Goal: Task Accomplishment & Management: Manage account settings

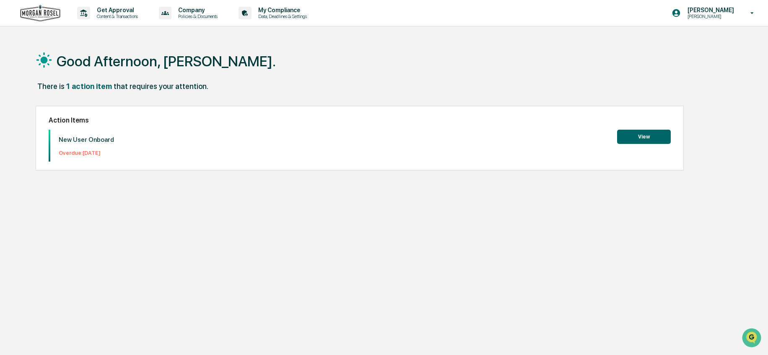
click at [644, 132] on button "View" at bounding box center [644, 136] width 54 height 14
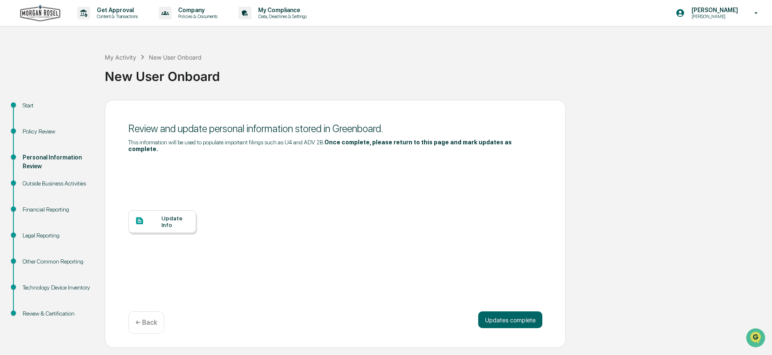
click at [168, 215] on div "Update Info" at bounding box center [175, 221] width 28 height 13
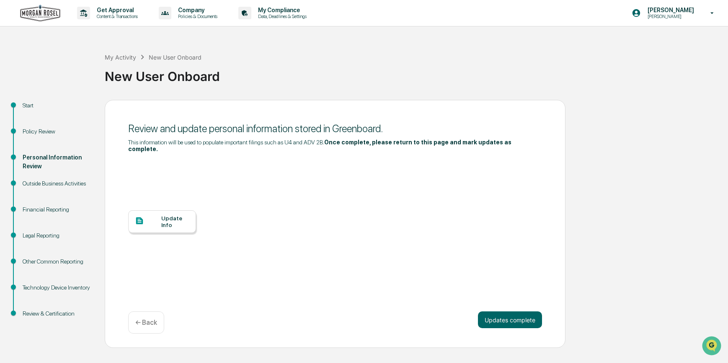
click at [17, 354] on div "Get Approval Content & Transactions Company Policies & Documents My Compliance …" at bounding box center [364, 181] width 728 height 363
click at [42, 184] on div "Outside Business Activities" at bounding box center [57, 183] width 69 height 9
click at [42, 182] on div "Outside Business Activities" at bounding box center [57, 183] width 69 height 9
click at [42, 158] on div "Personal Information Review" at bounding box center [57, 162] width 69 height 18
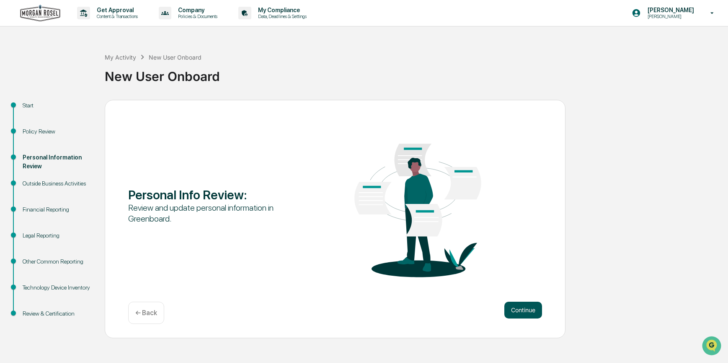
click at [528, 311] on button "Continue" at bounding box center [524, 309] width 38 height 17
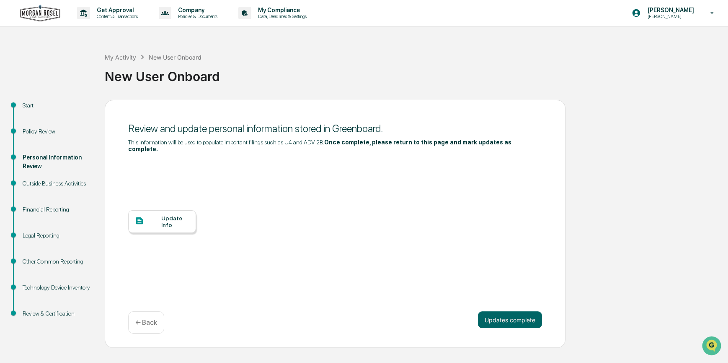
click at [173, 215] on div "Update Info" at bounding box center [175, 221] width 28 height 13
click at [44, 183] on div "Outside Business Activities" at bounding box center [57, 183] width 69 height 9
click at [671, 11] on p "[PERSON_NAME]" at bounding box center [669, 10] width 57 height 7
click at [635, 44] on li "Logout" at bounding box center [662, 43] width 117 height 16
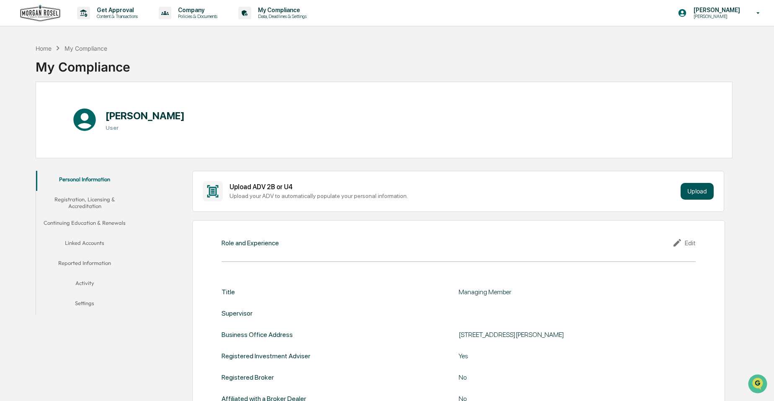
click at [704, 187] on button "Upload" at bounding box center [697, 191] width 33 height 17
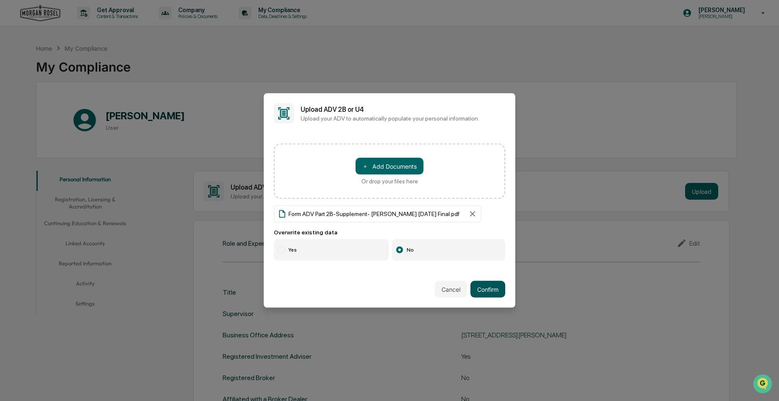
click at [492, 287] on button "Confirm" at bounding box center [487, 289] width 35 height 17
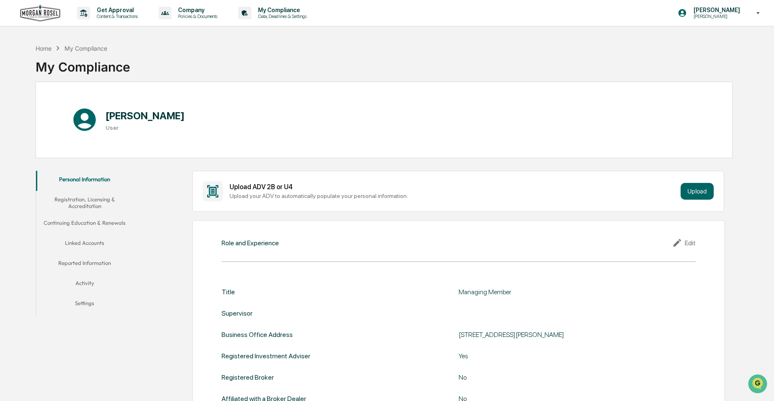
click at [85, 199] on button "Registration, Licensing & Accreditation" at bounding box center [84, 203] width 97 height 24
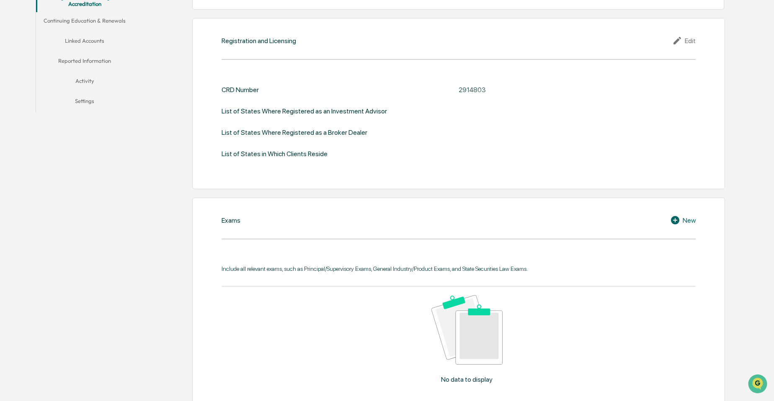
scroll to position [159, 0]
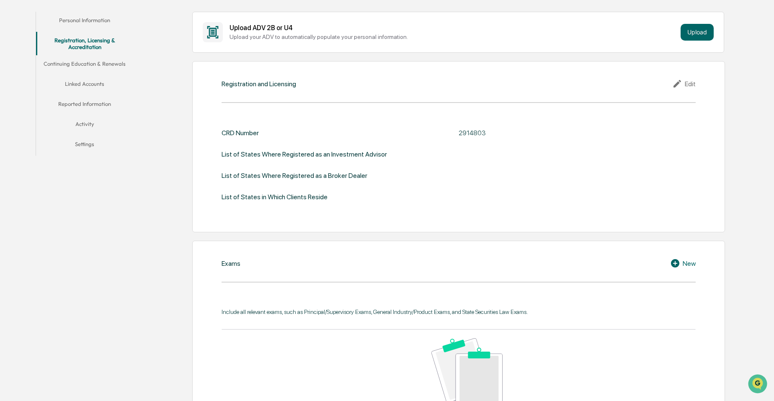
click at [687, 82] on div "Edit" at bounding box center [684, 84] width 23 height 10
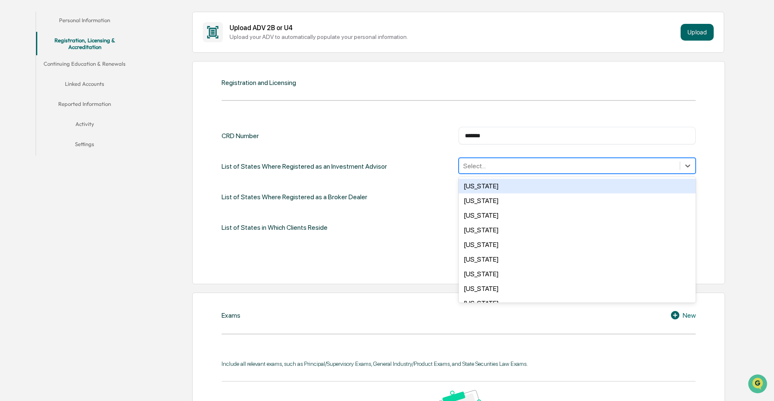
click at [505, 166] on div at bounding box center [570, 166] width 212 height 10
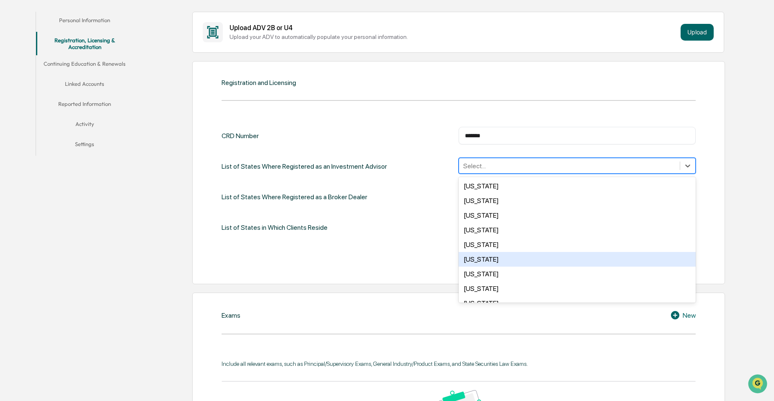
click at [485, 258] on div "Colorado" at bounding box center [577, 259] width 237 height 15
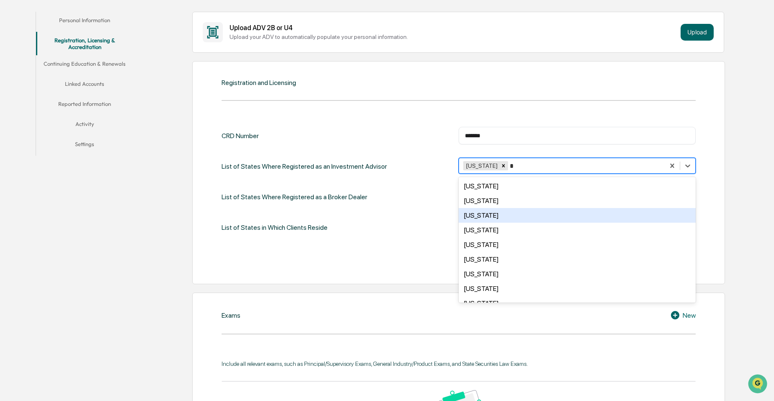
type input "**"
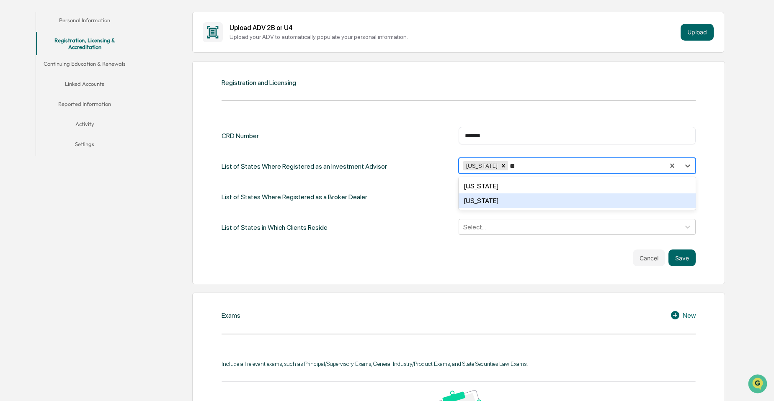
click at [484, 202] on div "Texas" at bounding box center [577, 201] width 237 height 15
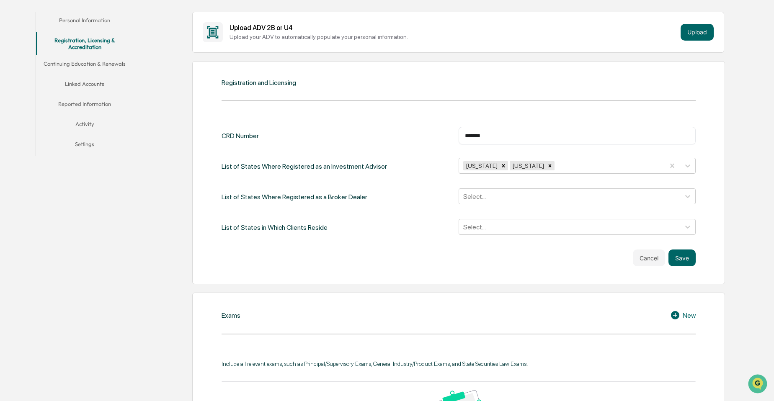
click at [669, 147] on div "CRD Number ******* ​ List of States Where Registered as an Investment Advisor C…" at bounding box center [459, 181] width 474 height 109
click at [689, 259] on button "Save" at bounding box center [682, 258] width 27 height 17
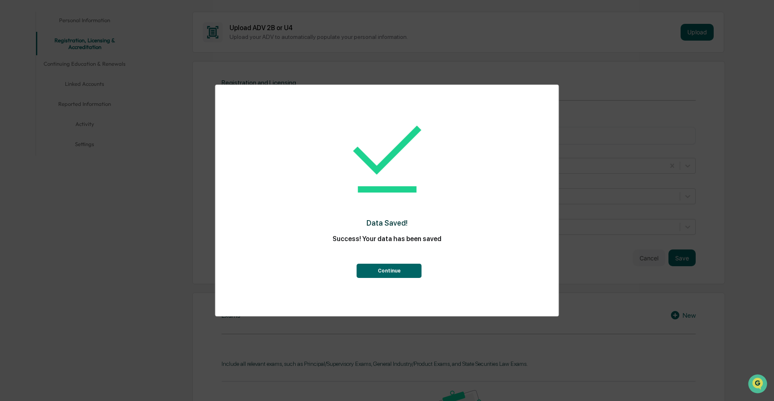
click at [389, 271] on button "Continue" at bounding box center [389, 271] width 65 height 14
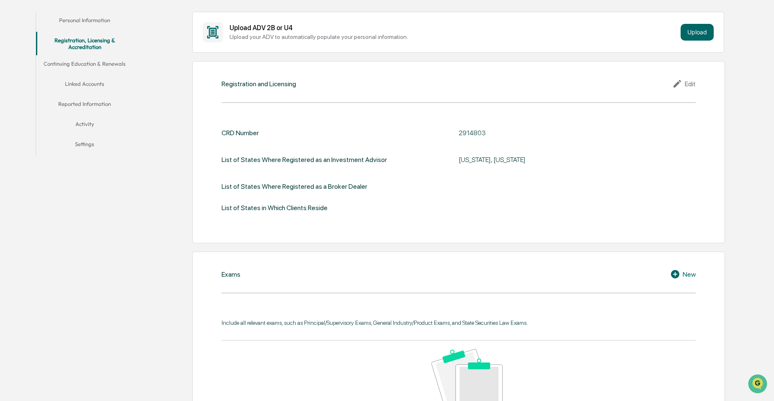
click at [446, 205] on div "List of States in Which Clients Reside" at bounding box center [459, 208] width 474 height 8
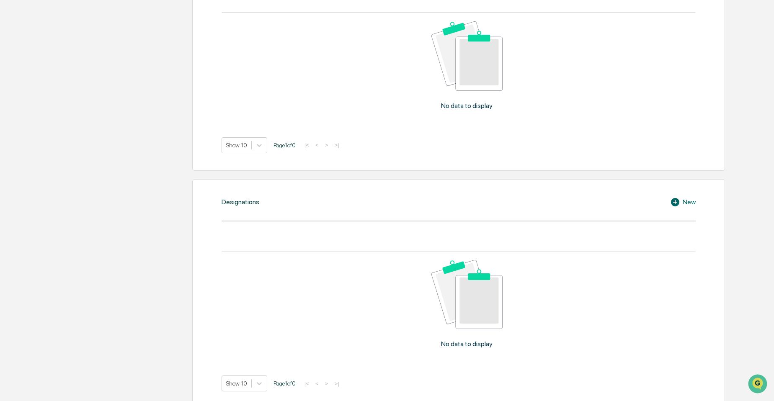
scroll to position [536, 0]
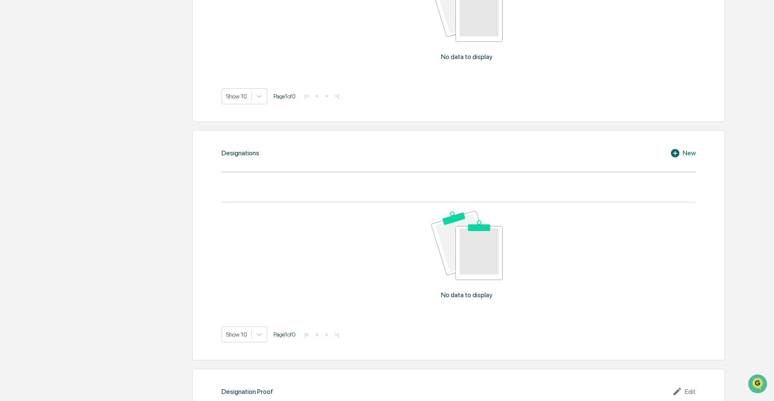
click at [692, 153] on div "New" at bounding box center [684, 153] width 26 height 10
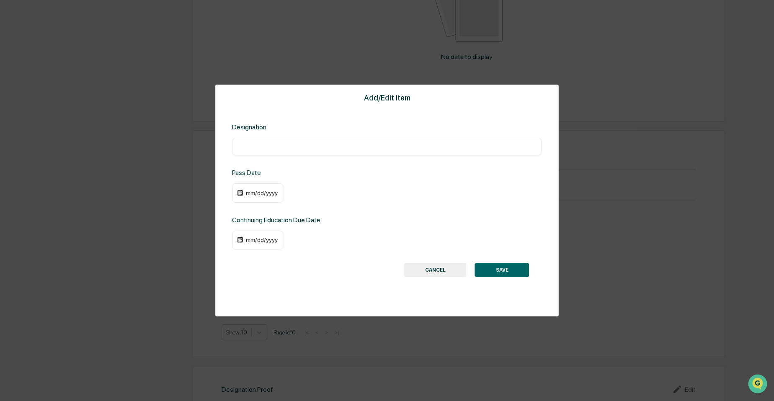
click at [260, 146] on input "text" at bounding box center [386, 146] width 297 height 8
click at [282, 149] on input "text" at bounding box center [386, 146] width 297 height 8
click at [438, 268] on button "CANCEL" at bounding box center [435, 270] width 62 height 14
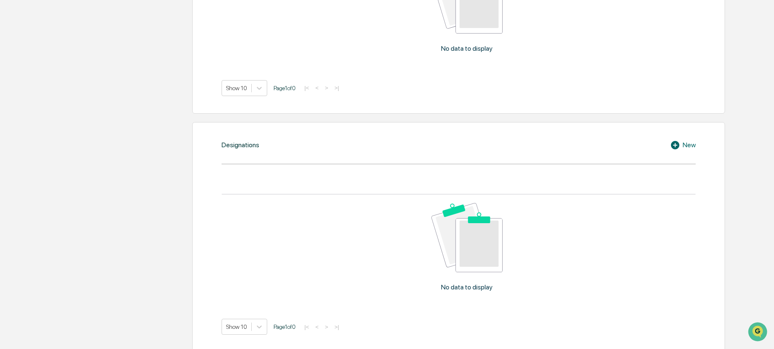
scroll to position [587, 0]
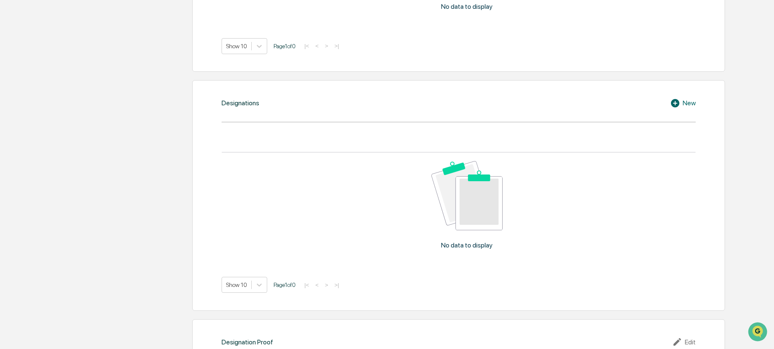
click at [690, 104] on div "New" at bounding box center [684, 103] width 26 height 10
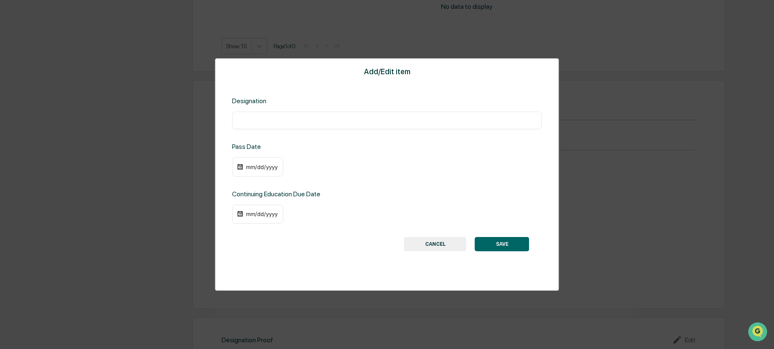
click at [244, 122] on input "text" at bounding box center [386, 120] width 297 height 8
type input "**********"
click at [256, 164] on div "mm/dd/yyyy" at bounding box center [262, 166] width 34 height 7
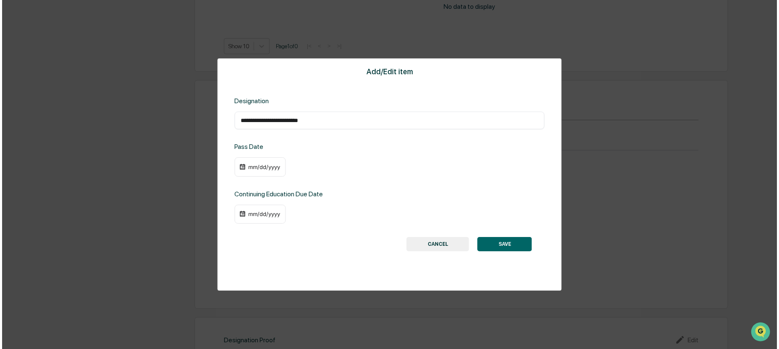
scroll to position [588, 0]
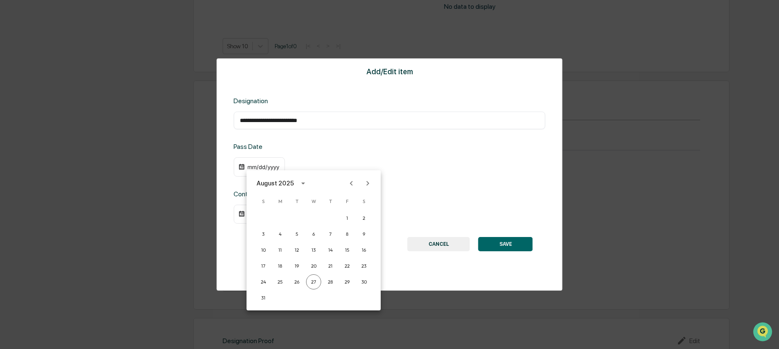
click at [466, 147] on div at bounding box center [389, 174] width 779 height 349
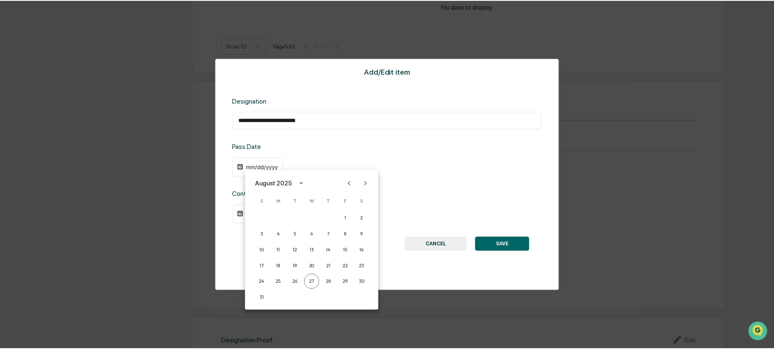
scroll to position [587, 0]
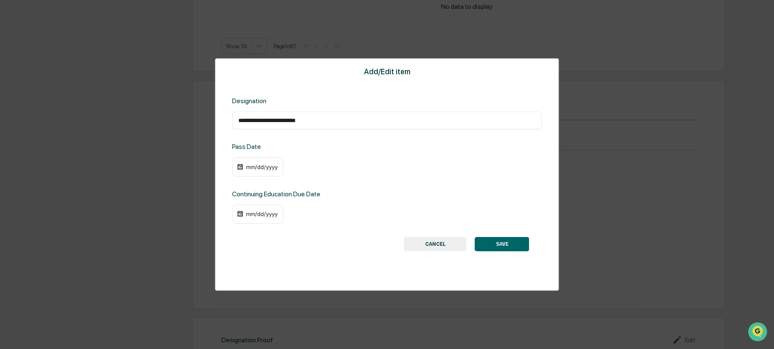
click at [500, 241] on button "SAVE" at bounding box center [502, 244] width 54 height 14
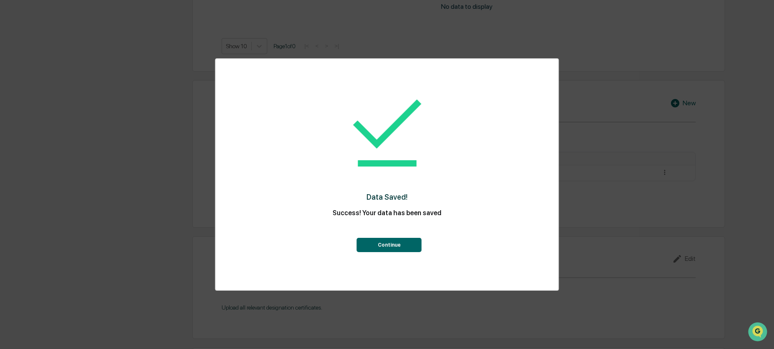
click at [410, 246] on button "Continue" at bounding box center [389, 245] width 65 height 14
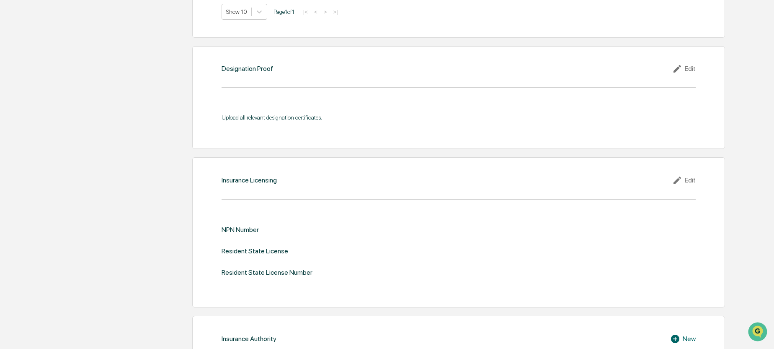
scroll to position [796, 0]
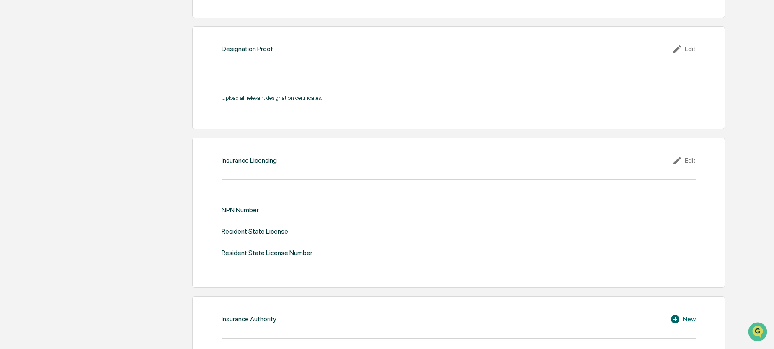
click at [690, 160] on div "Edit" at bounding box center [684, 160] width 23 height 10
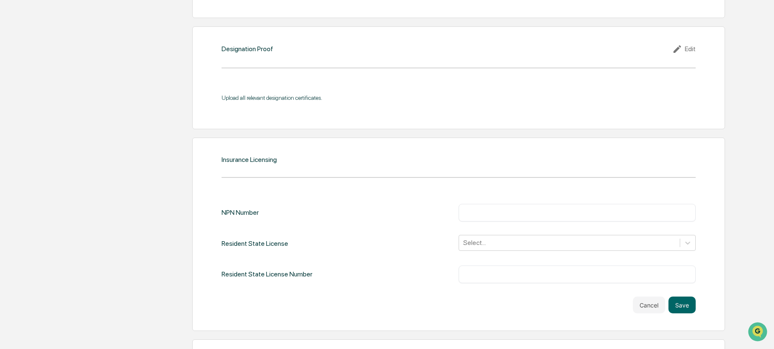
click at [523, 209] on input "text" at bounding box center [577, 212] width 225 height 8
type input "*******"
click at [499, 246] on div "Select..." at bounding box center [577, 243] width 237 height 16
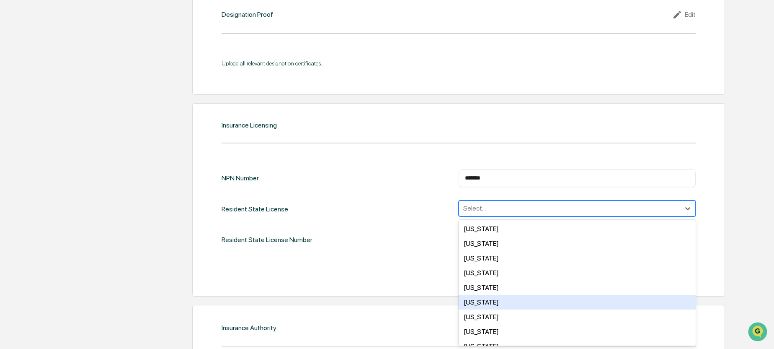
click at [488, 302] on div "Colorado" at bounding box center [577, 302] width 237 height 15
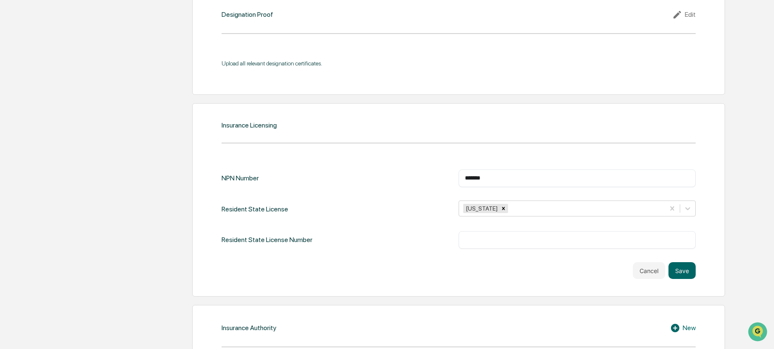
click at [419, 238] on div "Resident State License Number ​" at bounding box center [459, 240] width 474 height 18
click at [486, 240] on input "text" at bounding box center [577, 240] width 225 height 8
type input "*****"
click at [689, 271] on button "Save" at bounding box center [682, 270] width 27 height 17
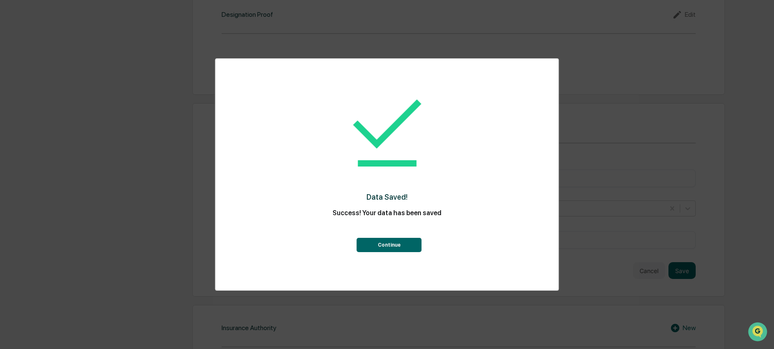
click at [391, 243] on button "Continue" at bounding box center [389, 245] width 65 height 14
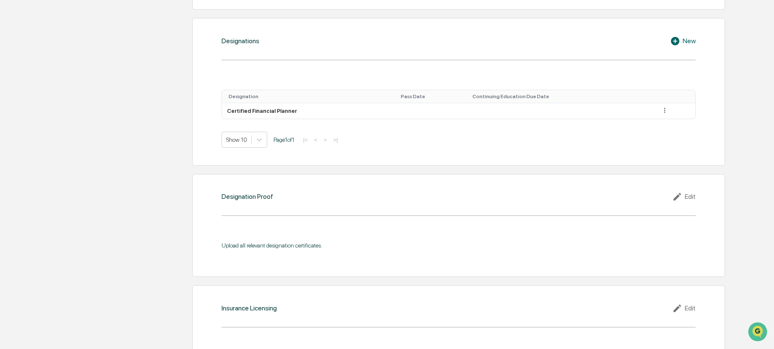
scroll to position [621, 0]
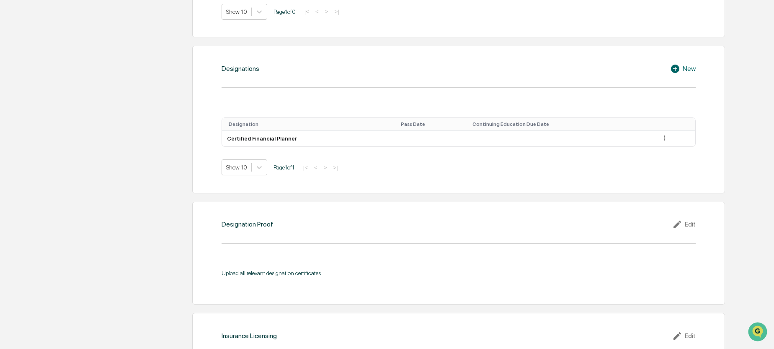
click at [690, 68] on div "New" at bounding box center [684, 69] width 26 height 10
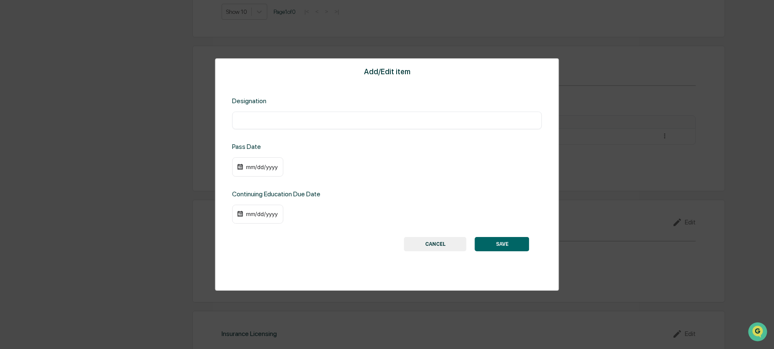
click at [435, 247] on button "CANCEL" at bounding box center [435, 244] width 62 height 14
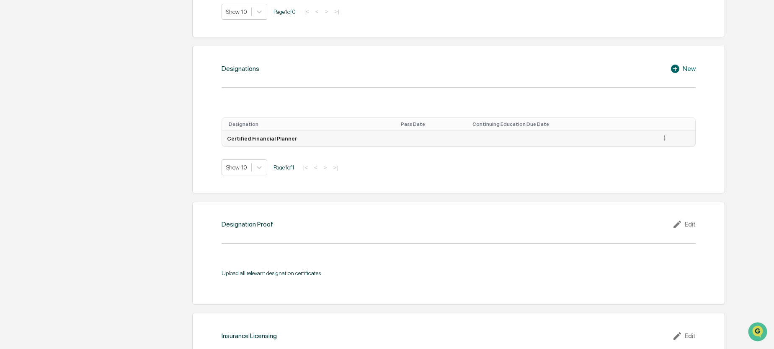
click at [663, 138] on icon at bounding box center [665, 138] width 8 height 8
click at [650, 149] on div "Edit" at bounding box center [655, 149] width 27 height 13
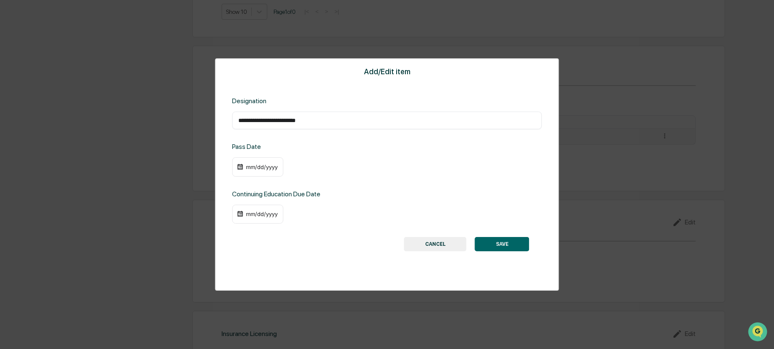
click at [256, 170] on div "mm/dd/yyyy" at bounding box center [262, 166] width 34 height 7
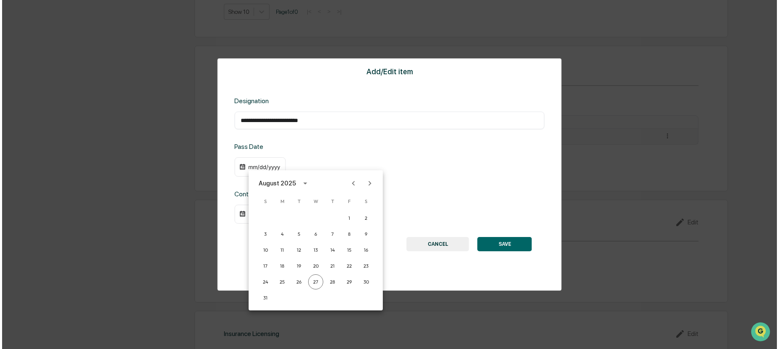
scroll to position [622, 0]
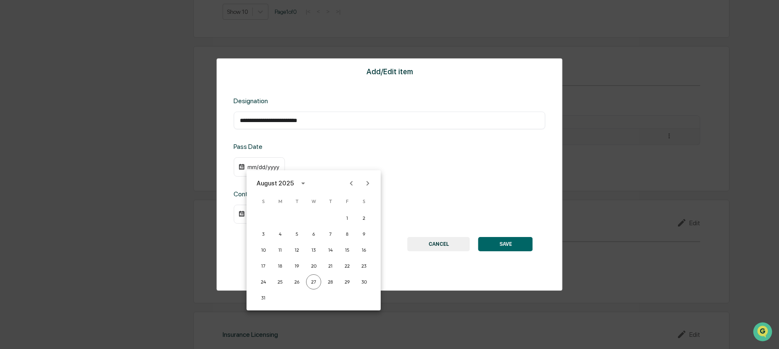
click at [254, 166] on div at bounding box center [389, 174] width 779 height 349
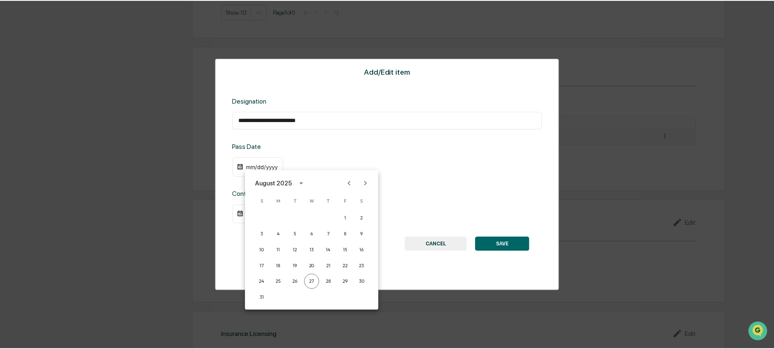
scroll to position [621, 0]
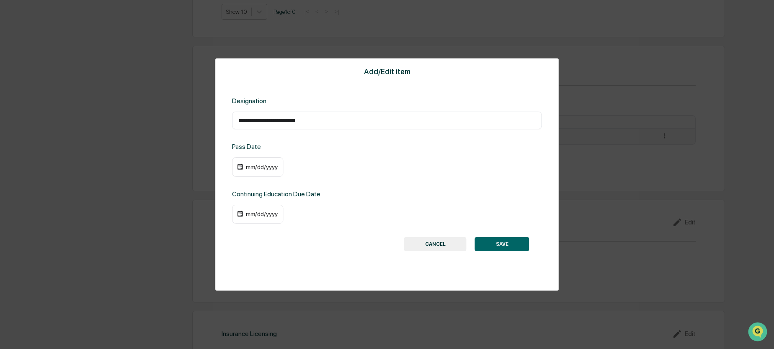
click at [254, 166] on div "mm/dd/yyyy" at bounding box center [262, 166] width 34 height 7
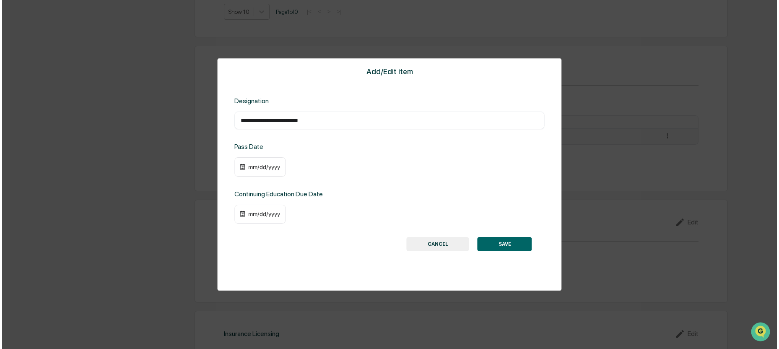
scroll to position [622, 0]
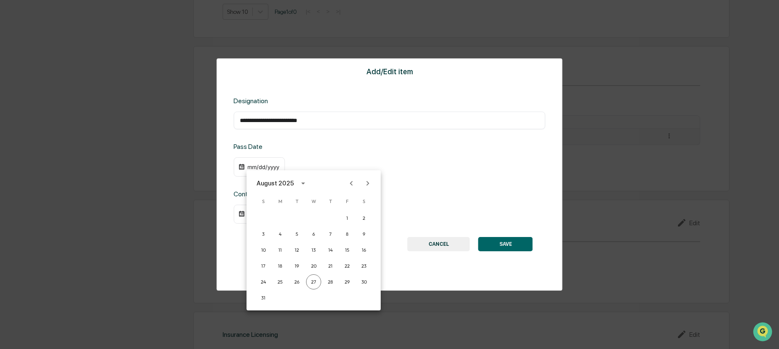
click at [298, 184] on icon "calendar view is open, switch to year view" at bounding box center [302, 183] width 9 height 9
click at [271, 195] on button "2002" at bounding box center [270, 194] width 30 height 15
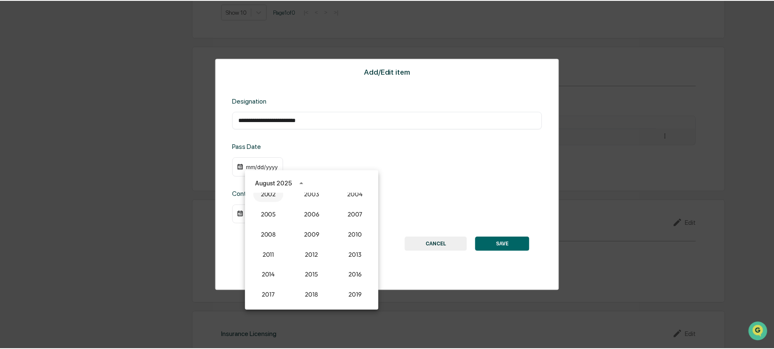
scroll to position [621, 0]
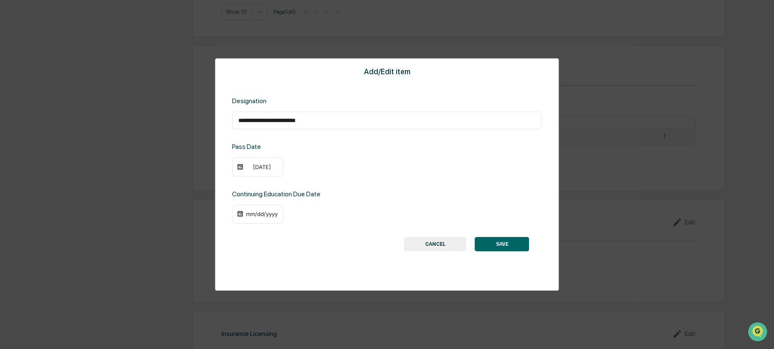
click at [254, 167] on div "08/27/2002" at bounding box center [262, 166] width 34 height 7
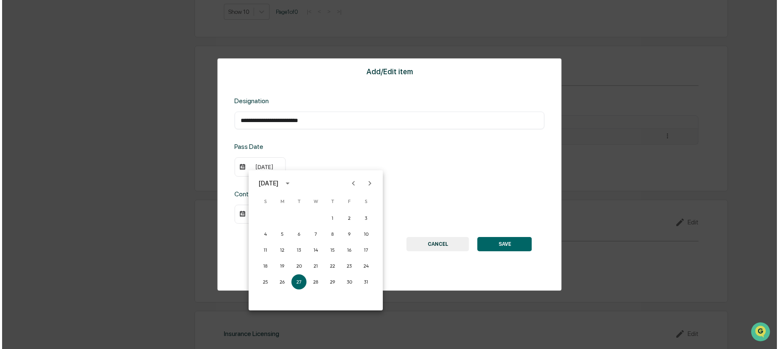
scroll to position [622, 0]
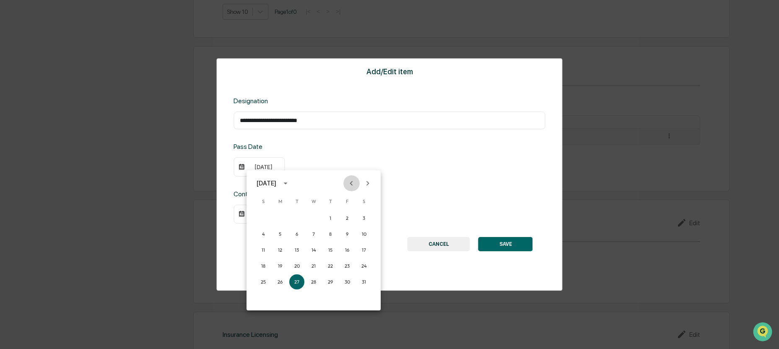
click at [352, 183] on icon "Previous month" at bounding box center [351, 183] width 9 height 9
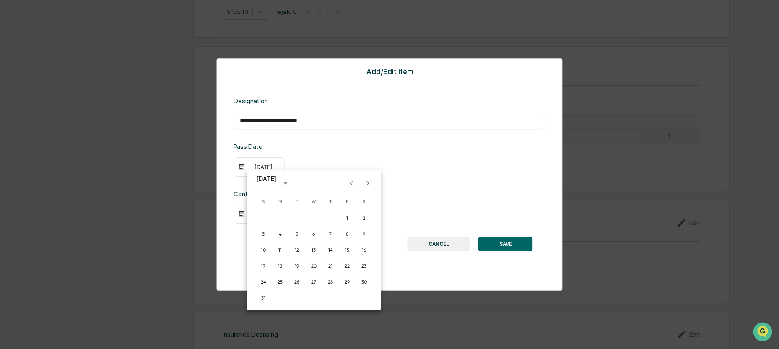
click at [352, 183] on icon "Previous month" at bounding box center [351, 183] width 9 height 9
click at [364, 183] on icon "Next month" at bounding box center [367, 183] width 9 height 9
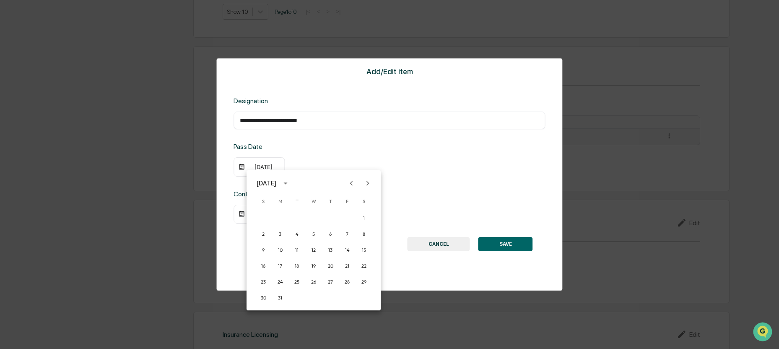
click at [364, 183] on icon "Next month" at bounding box center [367, 183] width 9 height 9
click at [298, 218] on button "1" at bounding box center [296, 217] width 15 height 15
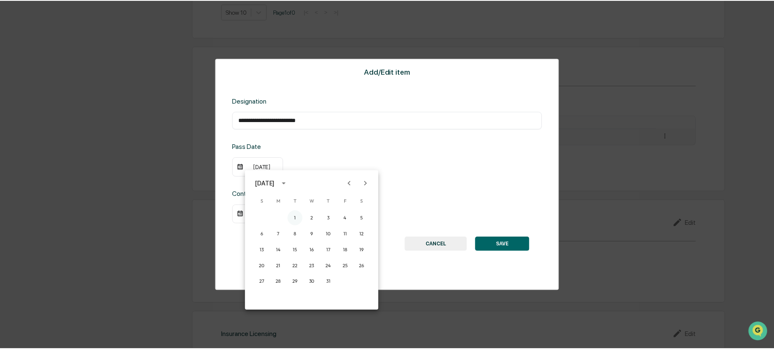
scroll to position [621, 0]
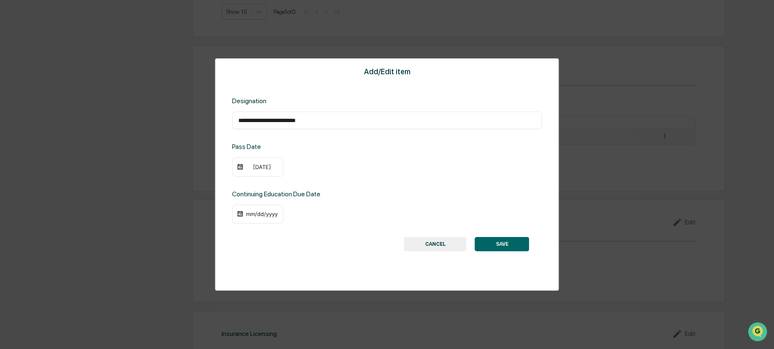
click at [502, 244] on button "SAVE" at bounding box center [502, 244] width 54 height 14
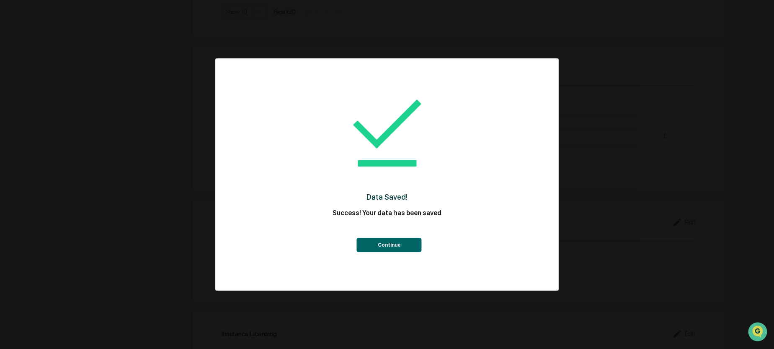
click at [390, 248] on button "Continue" at bounding box center [389, 245] width 65 height 14
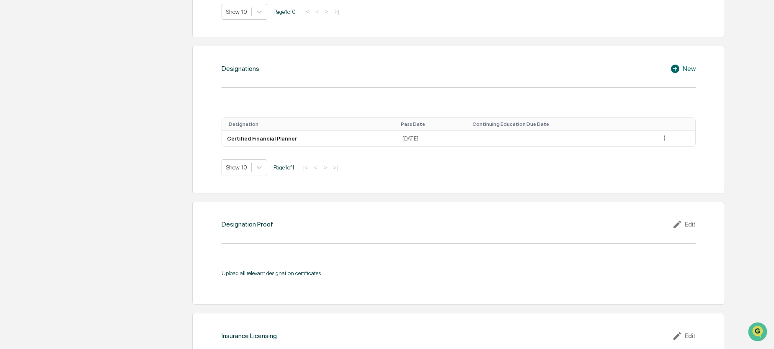
click at [686, 224] on div "Edit" at bounding box center [684, 224] width 23 height 10
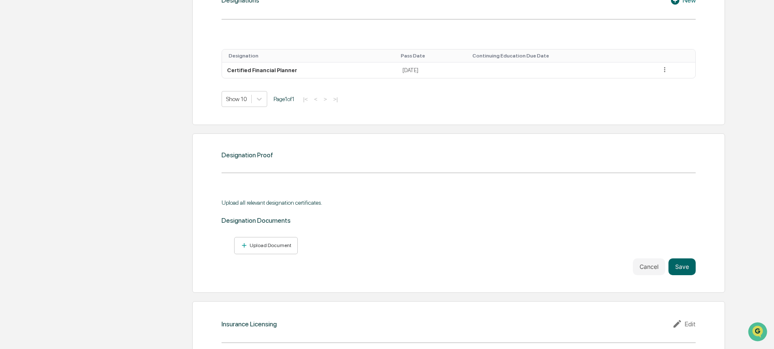
scroll to position [705, 0]
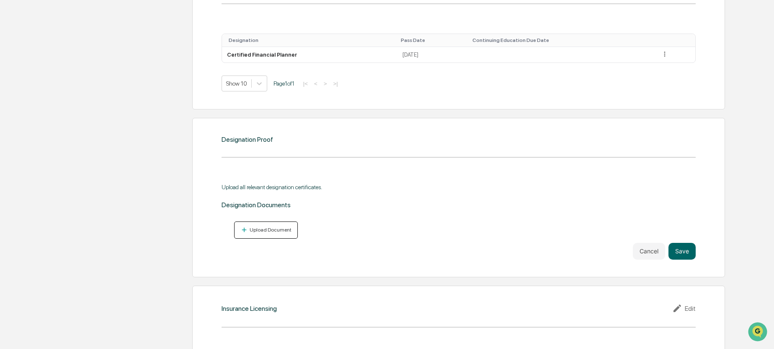
click at [259, 229] on div "Upload Document" at bounding box center [270, 230] width 44 height 6
click at [22, 71] on div "Home My Compliance My Compliance David Morgan User Personal Information Registr…" at bounding box center [387, 12] width 774 height 1354
click at [275, 236] on button "Upload Document" at bounding box center [266, 229] width 64 height 17
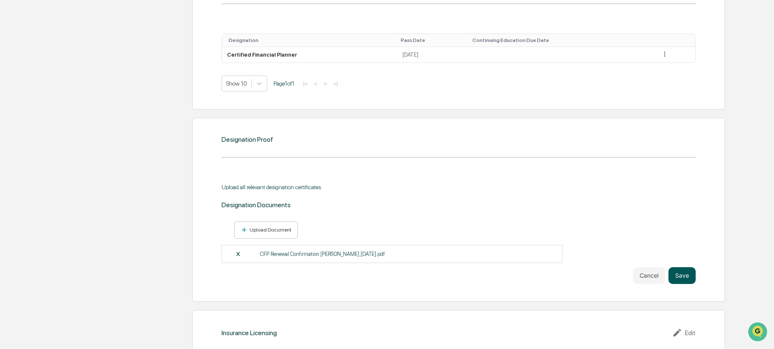
click at [685, 273] on button "Save" at bounding box center [682, 275] width 27 height 17
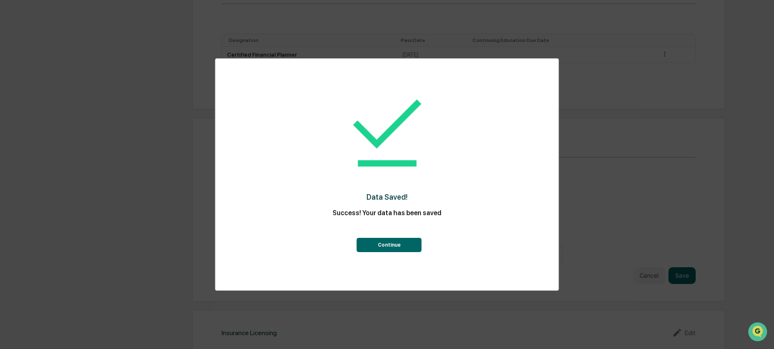
click at [395, 238] on button "Continue" at bounding box center [389, 245] width 65 height 14
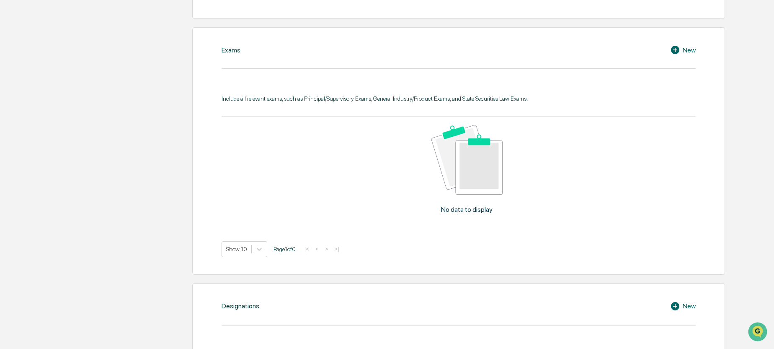
scroll to position [370, 0]
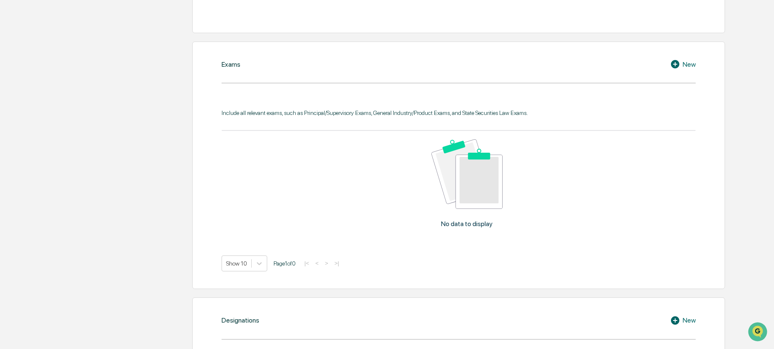
click at [692, 62] on div "New" at bounding box center [684, 64] width 26 height 10
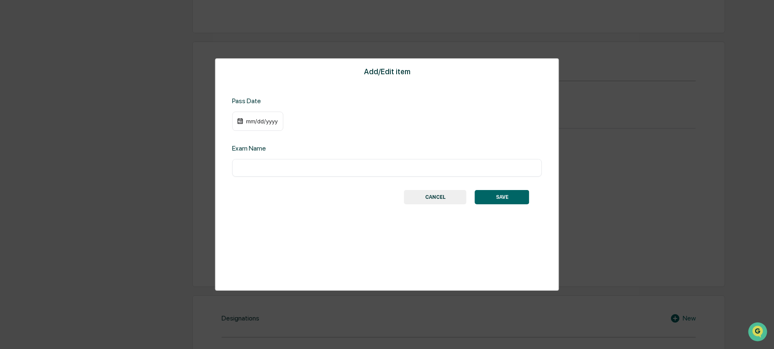
click at [246, 122] on div "mm/dd/yyyy" at bounding box center [262, 121] width 34 height 7
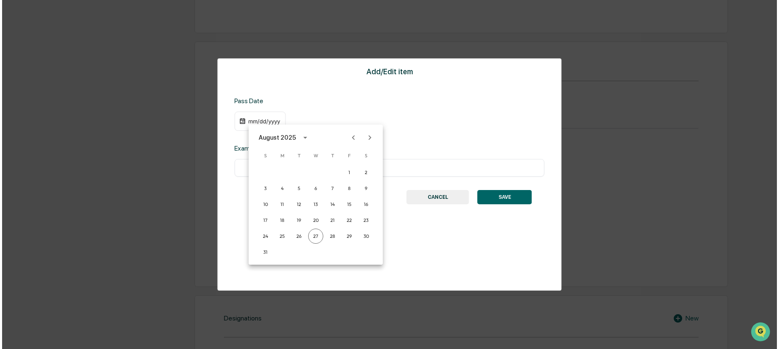
scroll to position [370, 0]
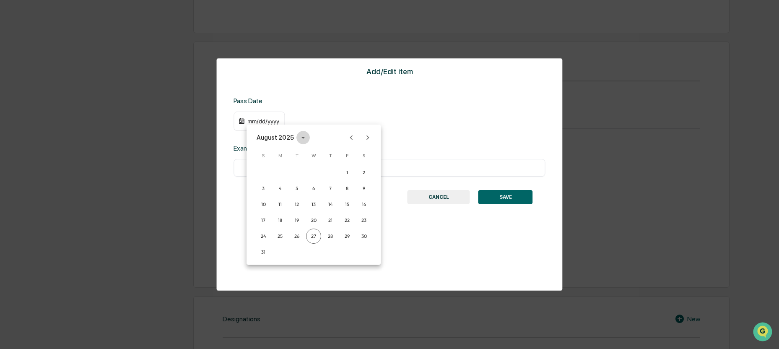
click at [300, 135] on icon "calendar view is open, switch to year view" at bounding box center [302, 137] width 9 height 9
click at [307, 167] on button "2006" at bounding box center [313, 168] width 30 height 15
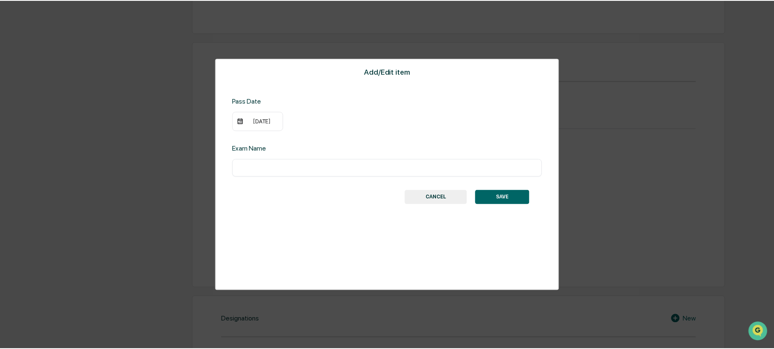
scroll to position [370, 0]
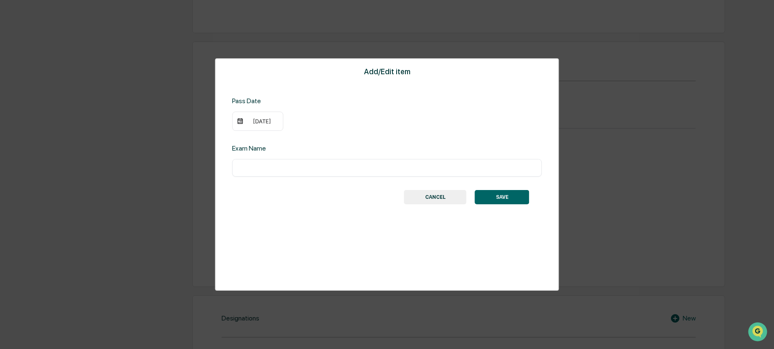
click at [255, 122] on div "08/27/2006" at bounding box center [262, 121] width 34 height 7
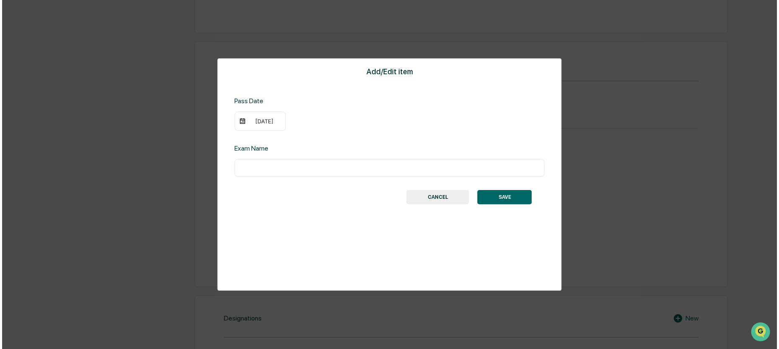
scroll to position [370, 0]
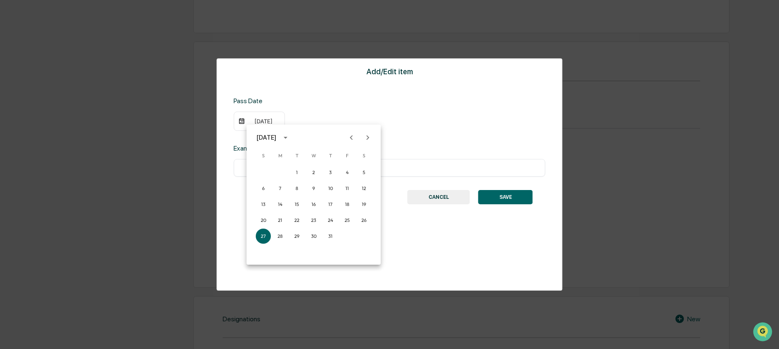
click at [290, 136] on icon "calendar view is open, switch to year view" at bounding box center [285, 137] width 9 height 9
click at [315, 205] on button "2006" at bounding box center [313, 205] width 30 height 15
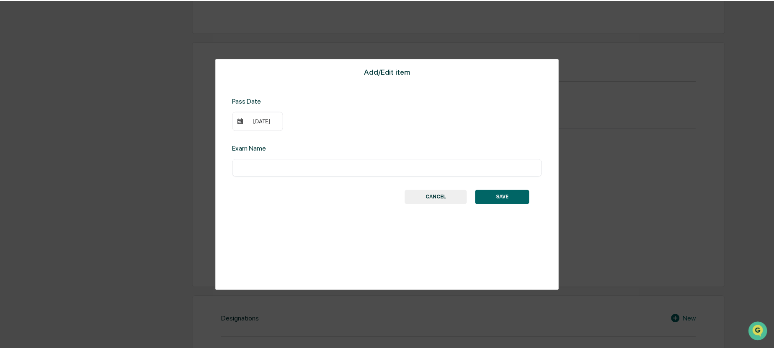
scroll to position [370, 0]
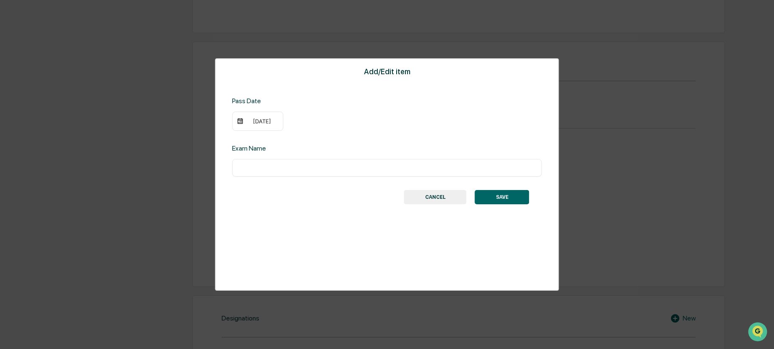
click at [273, 123] on div "08/27/2006" at bounding box center [262, 121] width 34 height 7
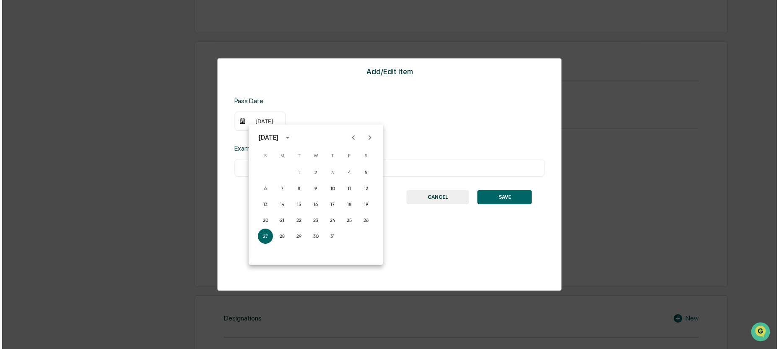
scroll to position [370, 0]
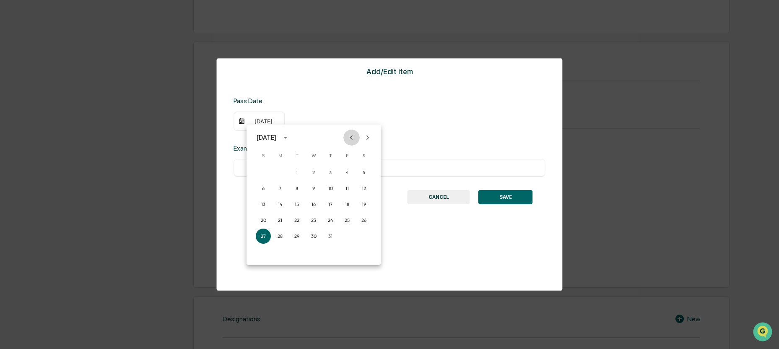
click at [353, 139] on icon "Previous month" at bounding box center [351, 137] width 9 height 9
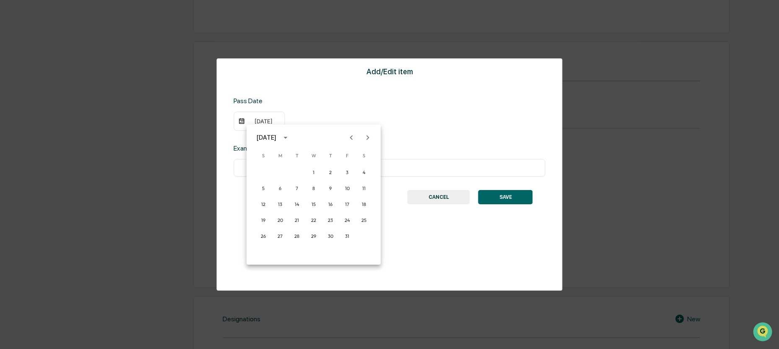
click at [353, 139] on icon "Previous month" at bounding box center [351, 137] width 9 height 9
click at [264, 172] on button "1" at bounding box center [263, 172] width 15 height 15
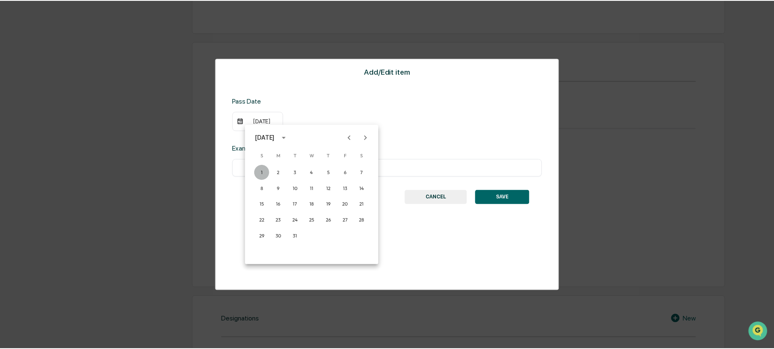
scroll to position [370, 0]
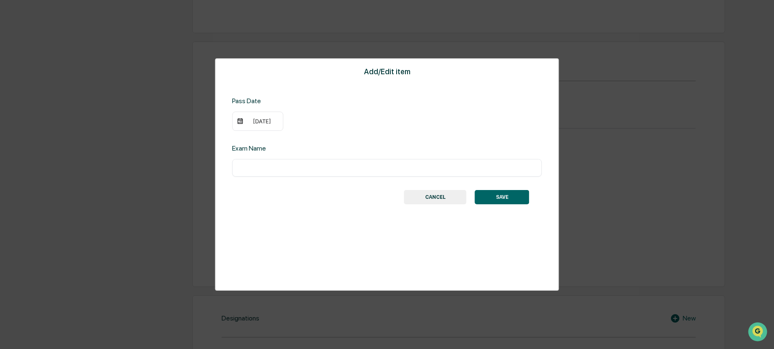
click at [276, 170] on input "text" at bounding box center [386, 167] width 297 height 8
type input "**********"
click at [498, 194] on button "SAVE" at bounding box center [502, 197] width 54 height 14
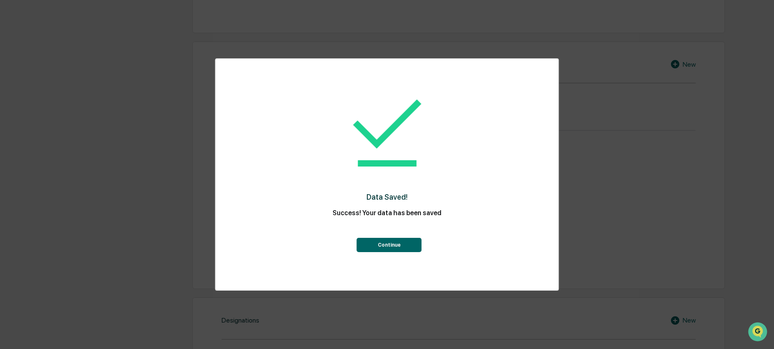
click at [415, 246] on button "Continue" at bounding box center [389, 245] width 65 height 14
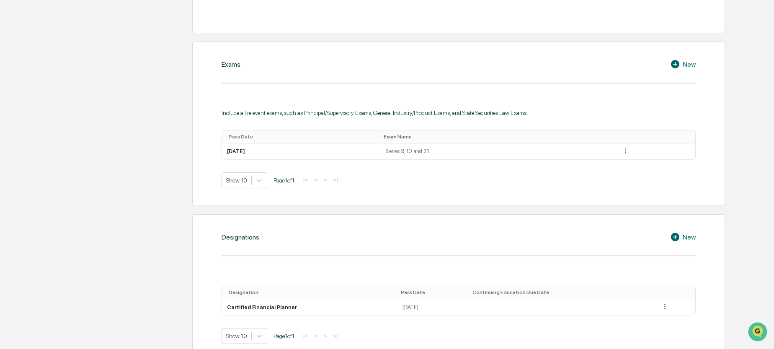
click at [689, 64] on div "New" at bounding box center [684, 64] width 26 height 10
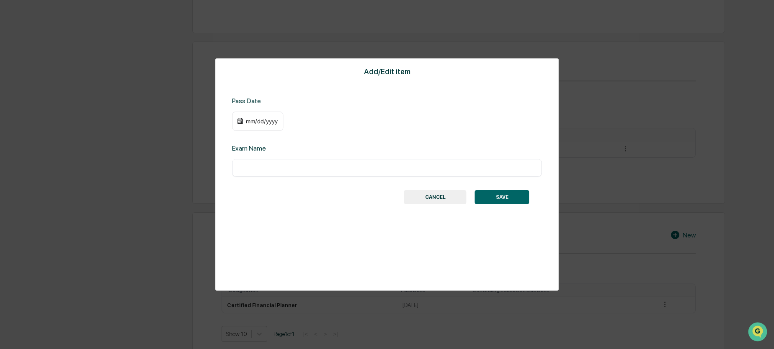
click at [252, 123] on div "mm/dd/yyyy" at bounding box center [262, 121] width 34 height 7
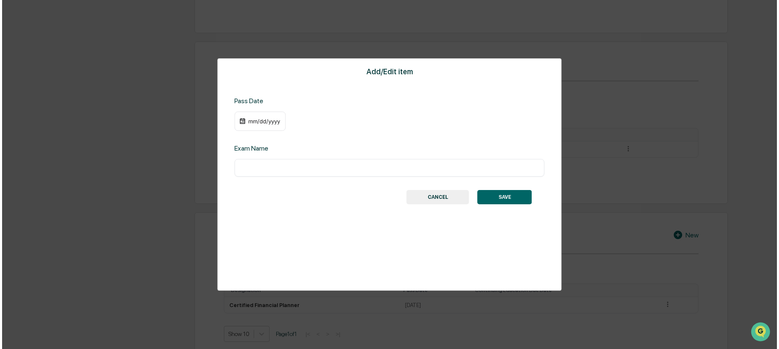
scroll to position [370, 0]
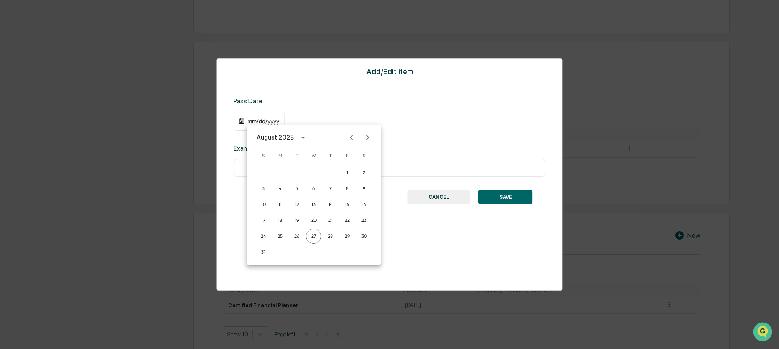
click at [281, 139] on div "August 2025" at bounding box center [274, 137] width 37 height 9
click at [306, 195] on button "1997" at bounding box center [313, 192] width 30 height 15
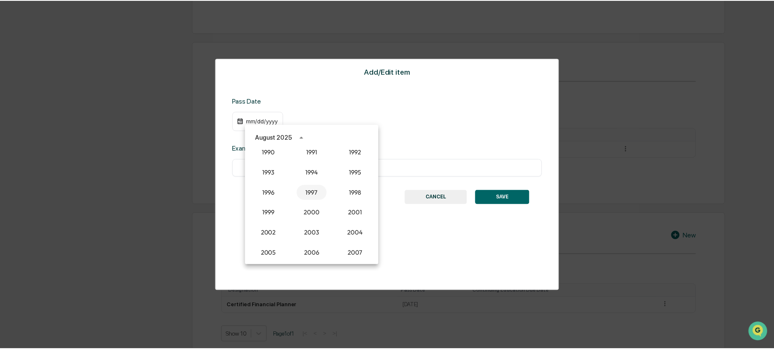
scroll to position [370, 0]
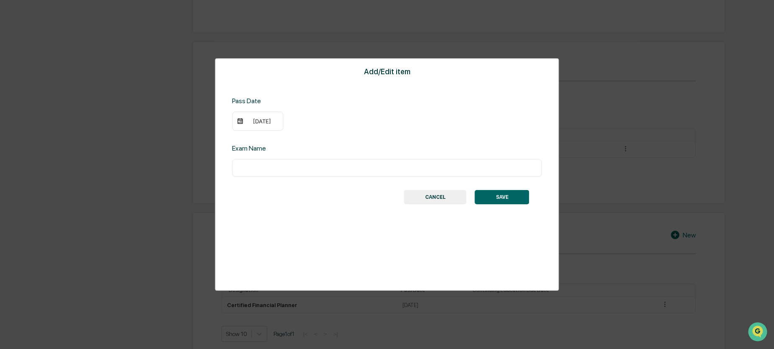
click at [269, 120] on div "08/27/1997" at bounding box center [262, 121] width 34 height 7
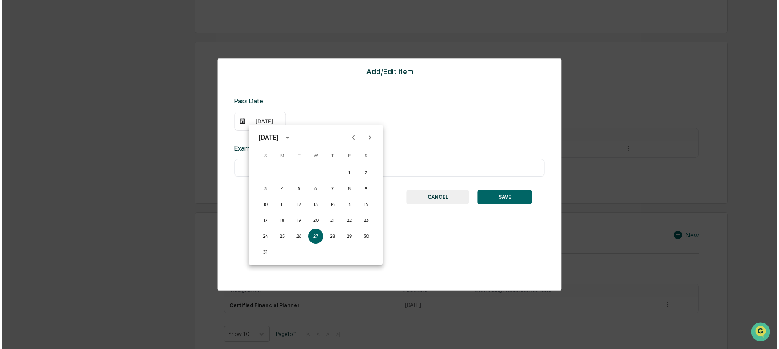
scroll to position [370, 0]
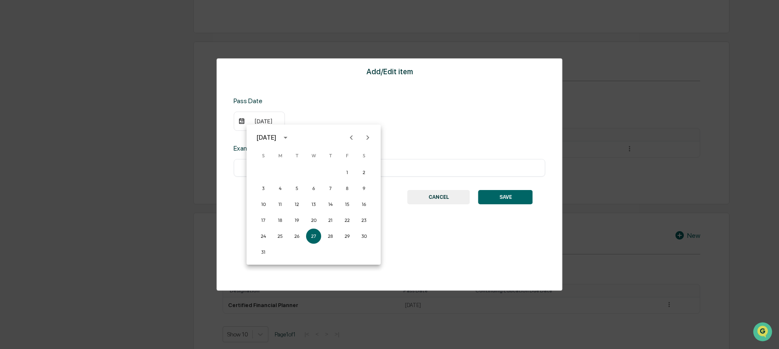
click at [352, 137] on icon "Previous month" at bounding box center [351, 137] width 9 height 9
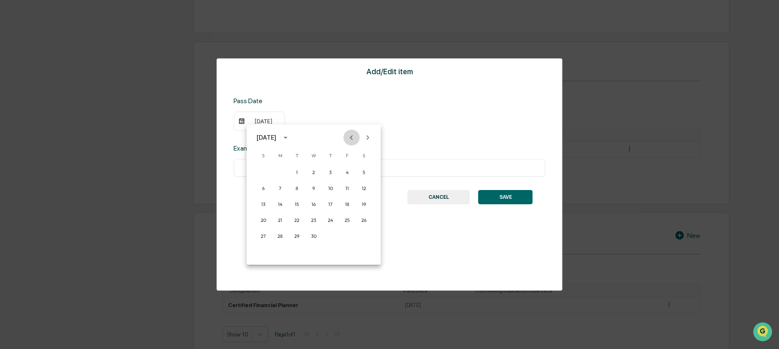
click at [352, 137] on icon "Previous month" at bounding box center [351, 137] width 9 height 9
click at [365, 138] on icon "Next month" at bounding box center [367, 137] width 9 height 9
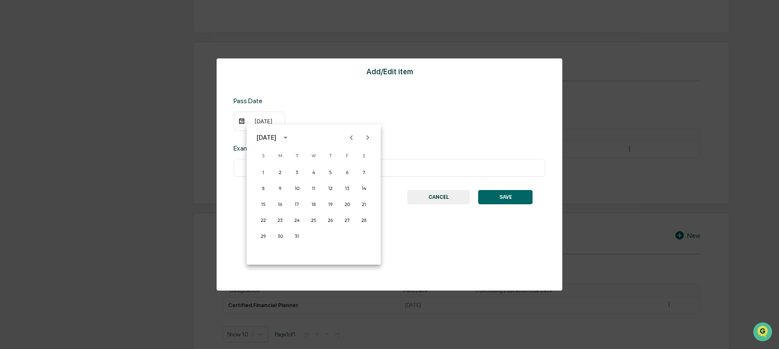
click at [366, 138] on icon "Next month" at bounding box center [367, 137] width 9 height 9
click at [314, 172] on button "1" at bounding box center [313, 172] width 15 height 15
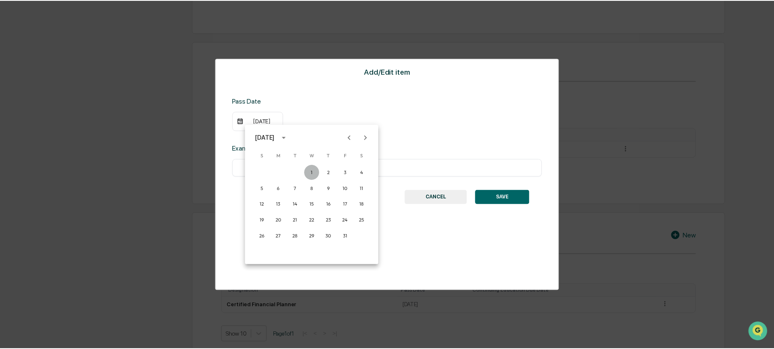
scroll to position [370, 0]
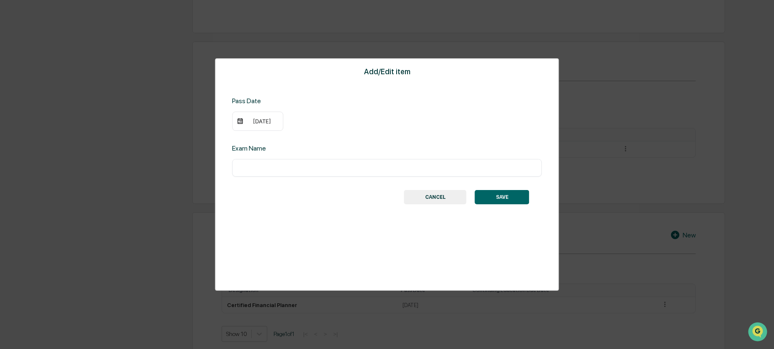
click at [256, 169] on input "text" at bounding box center [386, 167] width 297 height 8
type input "**********"
click at [505, 191] on button "SAVE" at bounding box center [502, 197] width 54 height 14
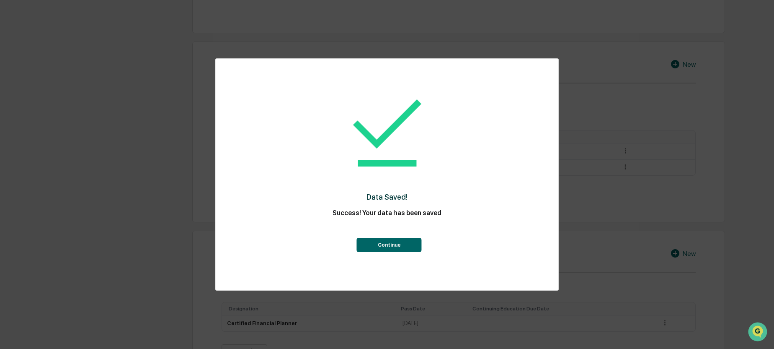
click at [384, 241] on button "Continue" at bounding box center [389, 245] width 65 height 14
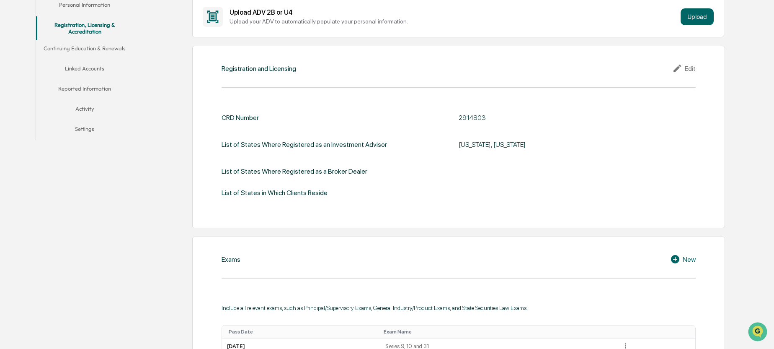
scroll to position [160, 0]
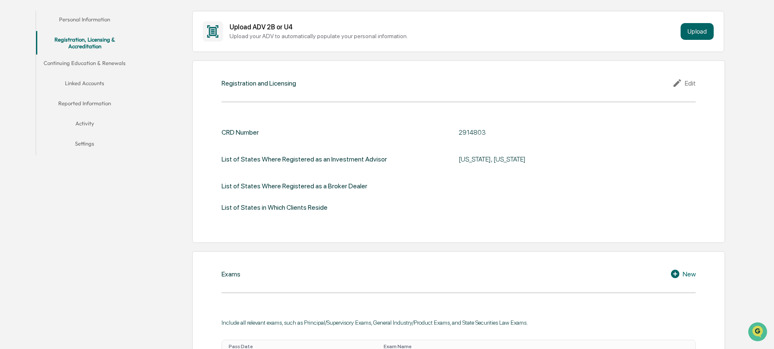
click at [692, 82] on div "Edit" at bounding box center [684, 83] width 23 height 10
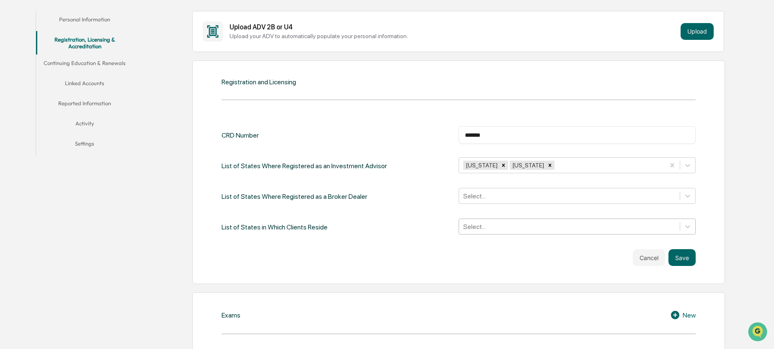
click at [495, 227] on div "Select..." at bounding box center [577, 226] width 237 height 16
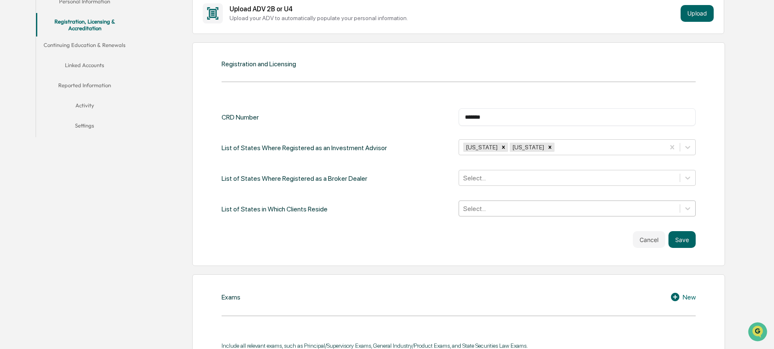
click at [475, 209] on div at bounding box center [570, 209] width 212 height 10
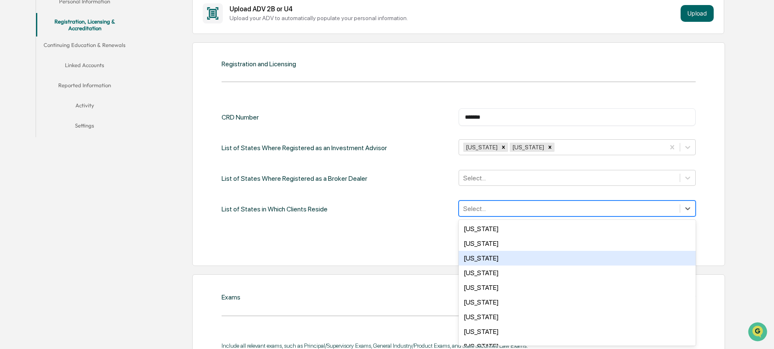
click at [482, 260] on div "Arizona" at bounding box center [577, 258] width 237 height 15
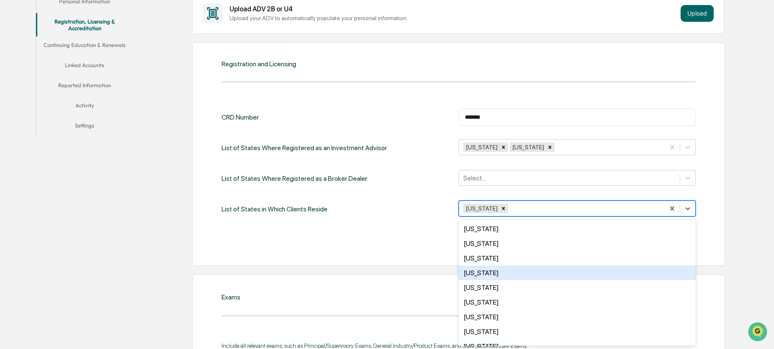
click at [482, 274] on div "California" at bounding box center [577, 272] width 237 height 15
click at [482, 274] on div "Colorado" at bounding box center [577, 272] width 237 height 15
click at [482, 274] on div "Connecticut" at bounding box center [577, 272] width 237 height 15
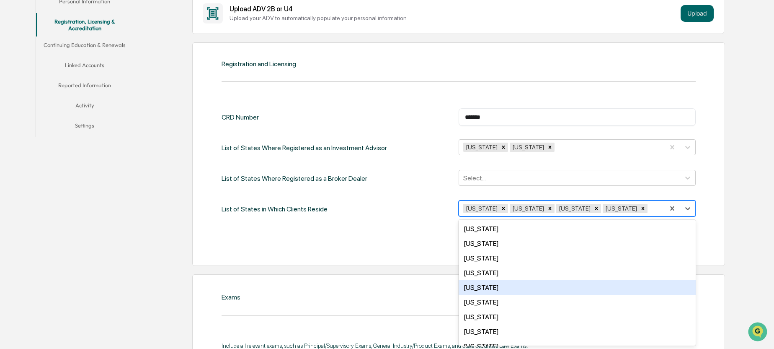
click at [479, 290] on div "Florida" at bounding box center [577, 287] width 237 height 15
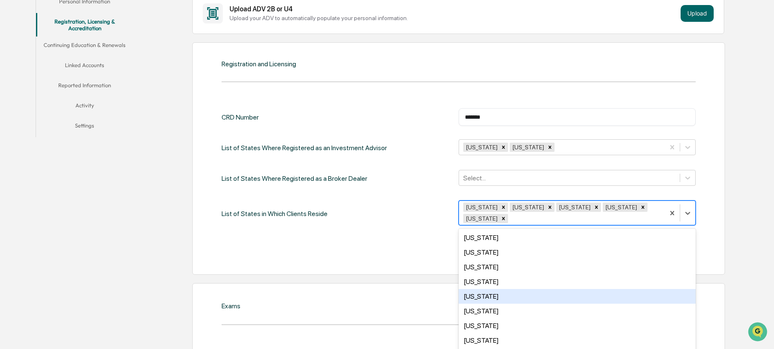
click at [477, 290] on div "Georgia" at bounding box center [577, 296] width 237 height 15
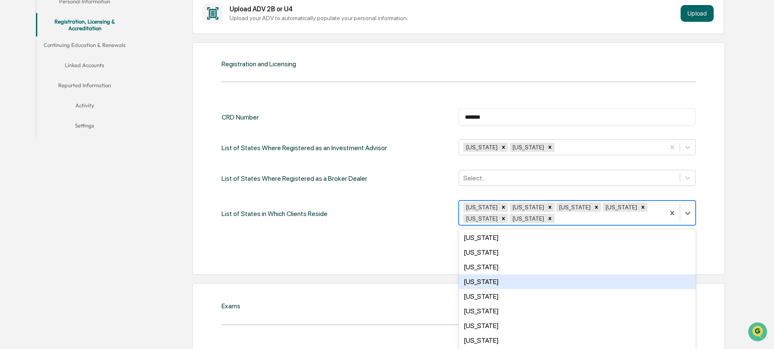
scroll to position [42, 0]
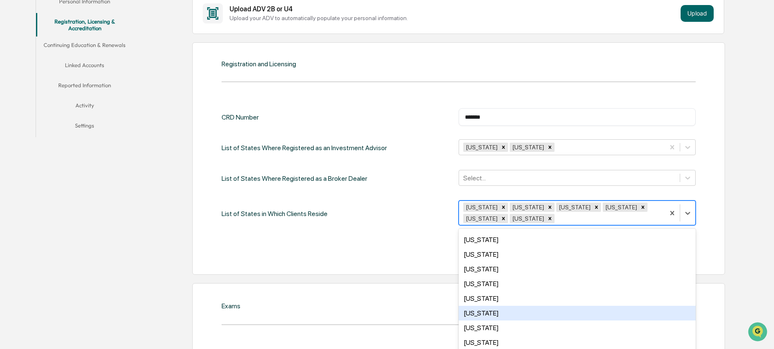
click at [479, 311] on div "Iowa" at bounding box center [577, 313] width 237 height 15
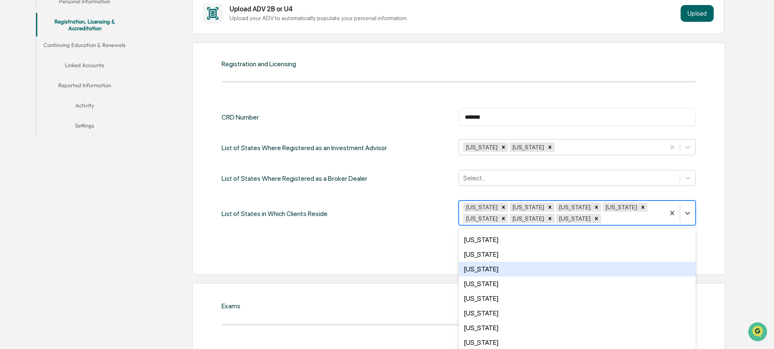
click at [480, 269] on div "Idaho" at bounding box center [577, 269] width 237 height 15
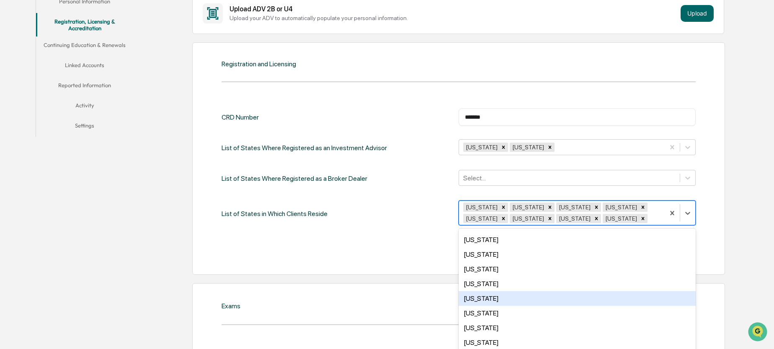
click at [480, 298] on div "Kansas" at bounding box center [577, 298] width 237 height 15
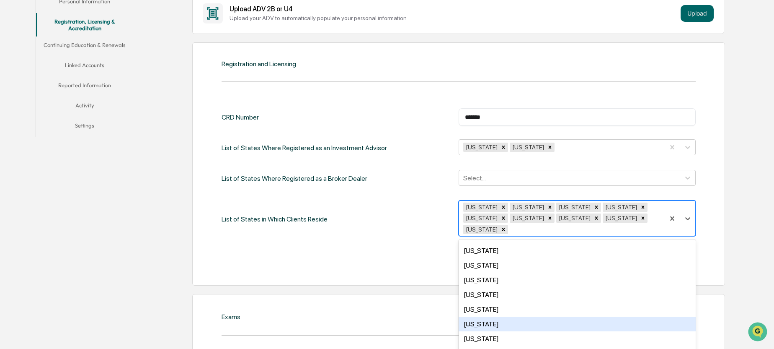
click at [480, 316] on div "Louisiana" at bounding box center [577, 323] width 237 height 15
click at [482, 316] on div "Maine" at bounding box center [577, 323] width 237 height 15
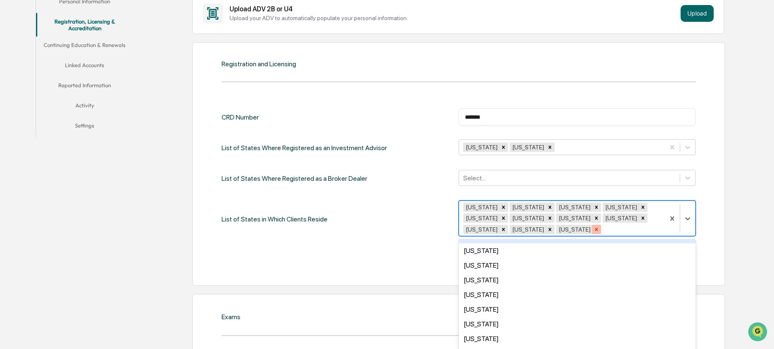
click at [600, 226] on icon "Remove Maine" at bounding box center [597, 229] width 6 height 6
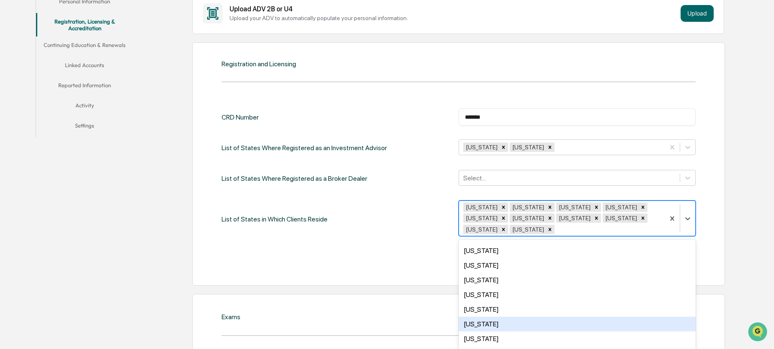
scroll to position [84, 0]
click at [487, 319] on div "Michigan" at bounding box center [577, 326] width 237 height 15
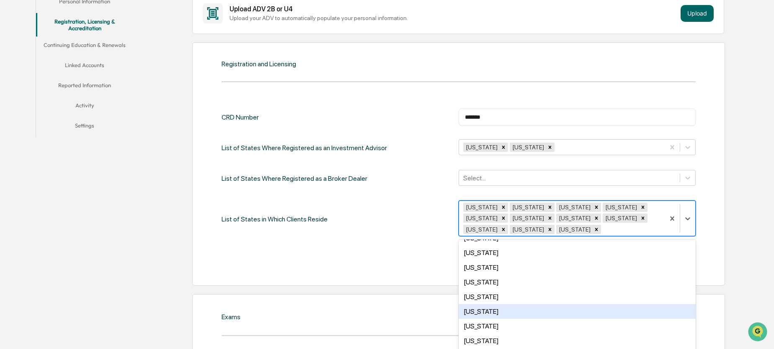
click at [484, 311] on div "Massachusetts" at bounding box center [577, 311] width 237 height 15
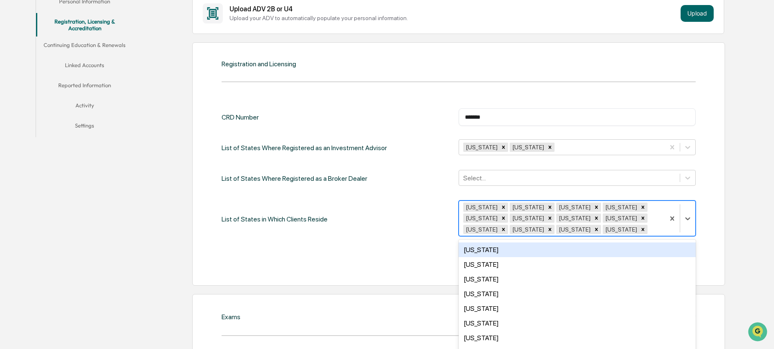
scroll to position [168, 0]
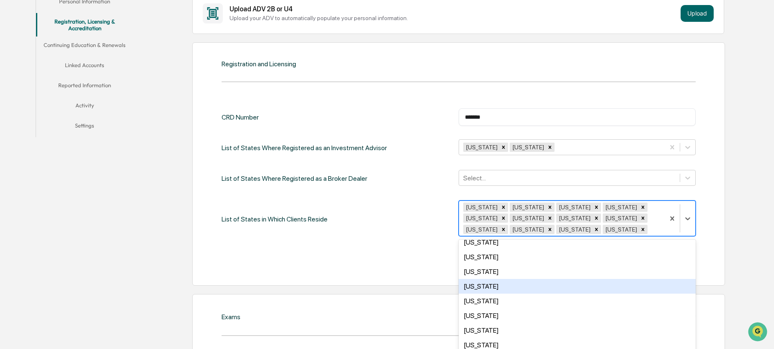
click at [487, 286] on div "Nebraska" at bounding box center [577, 286] width 237 height 15
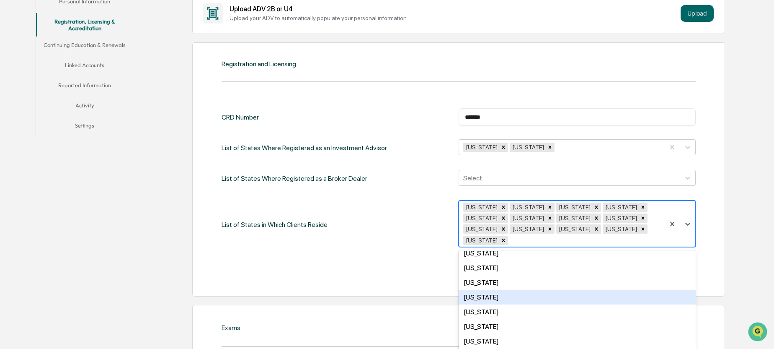
click at [477, 290] on div "Nevada" at bounding box center [577, 297] width 237 height 15
click at [478, 290] on div "New Hampshire" at bounding box center [577, 297] width 237 height 15
click at [478, 290] on div "New Jersey" at bounding box center [577, 297] width 237 height 15
click at [478, 295] on div "New Mexico" at bounding box center [577, 297] width 237 height 15
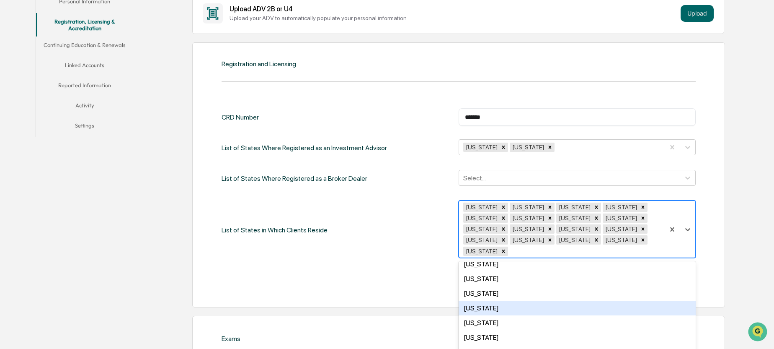
click at [478, 300] on div "New York" at bounding box center [577, 307] width 237 height 15
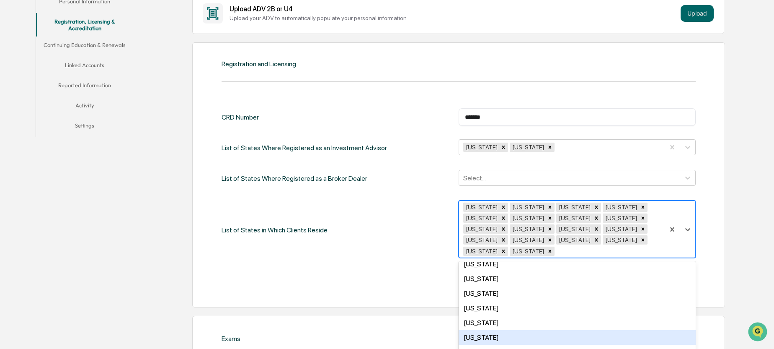
click at [474, 330] on div "Ohio" at bounding box center [577, 337] width 237 height 15
click at [474, 330] on div "Oklahoma" at bounding box center [577, 337] width 237 height 15
click at [493, 332] on div "South Carolina" at bounding box center [577, 339] width 237 height 15
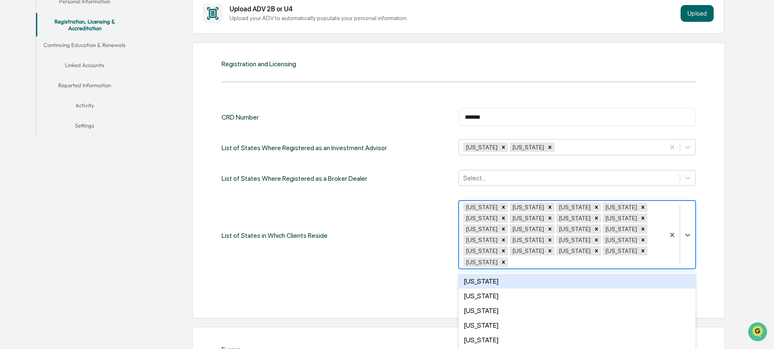
click at [484, 274] on div "Tennessee" at bounding box center [577, 281] width 237 height 15
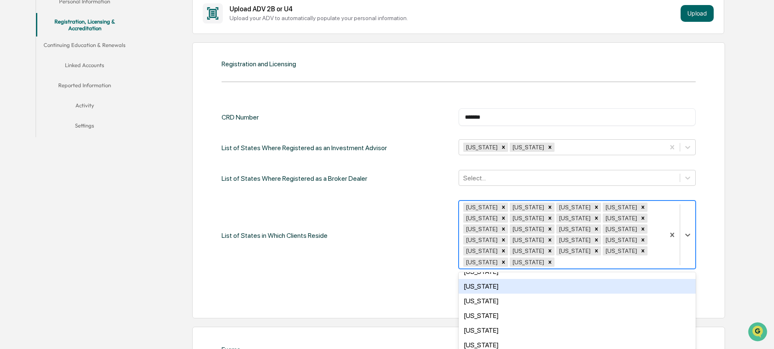
click at [482, 279] on div "Texas" at bounding box center [577, 286] width 237 height 15
click at [505, 249] on icon "Remove New Mexico" at bounding box center [503, 250] width 3 height 3
click at [646, 248] on icon "Remove South Carolina" at bounding box center [643, 251] width 6 height 6
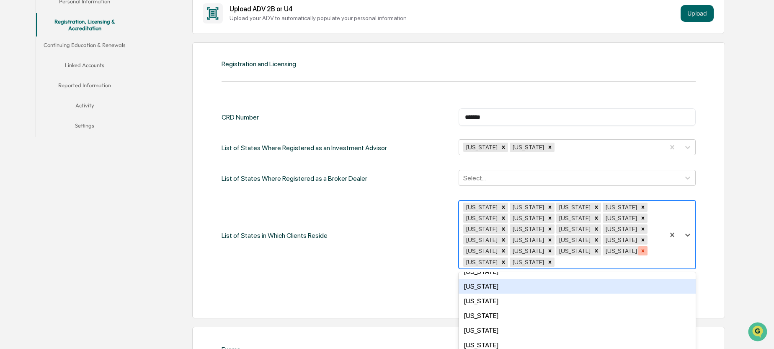
scroll to position [303, 0]
click at [594, 216] on icon "Remove Iowa" at bounding box center [597, 218] width 6 height 6
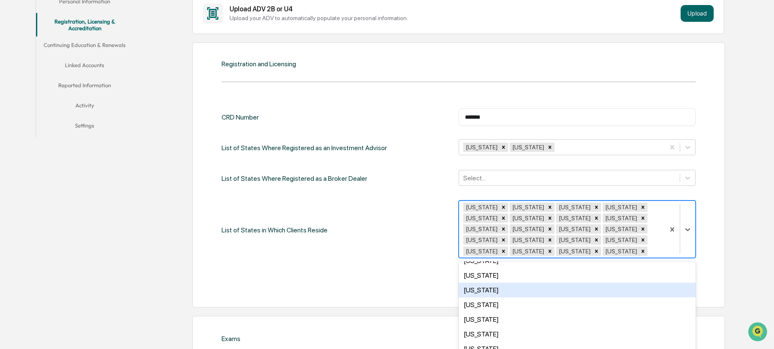
click at [482, 290] on div "Utah" at bounding box center [577, 289] width 237 height 15
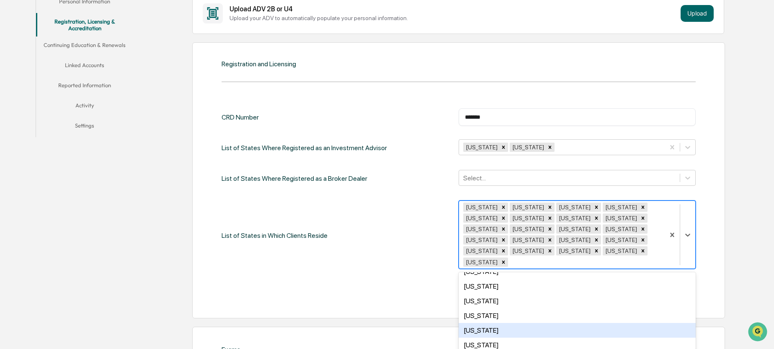
click at [480, 323] on div "Virginia" at bounding box center [577, 330] width 237 height 15
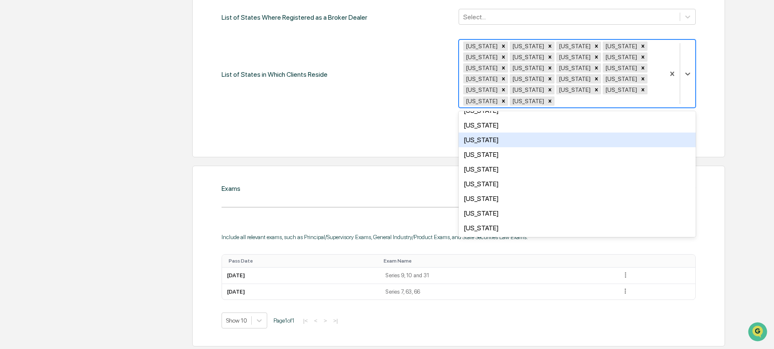
scroll to position [346, 0]
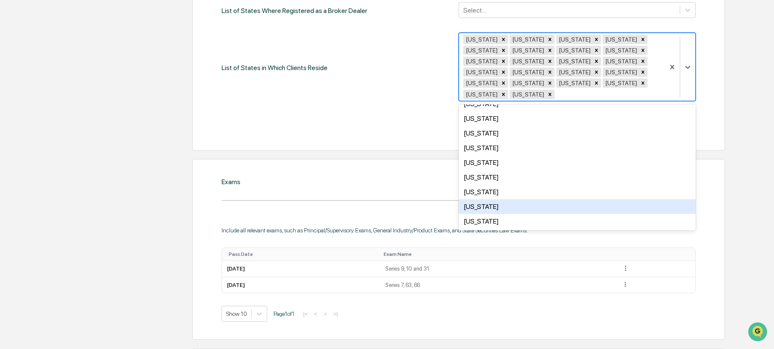
click at [503, 199] on div "Wisconsin" at bounding box center [577, 206] width 237 height 15
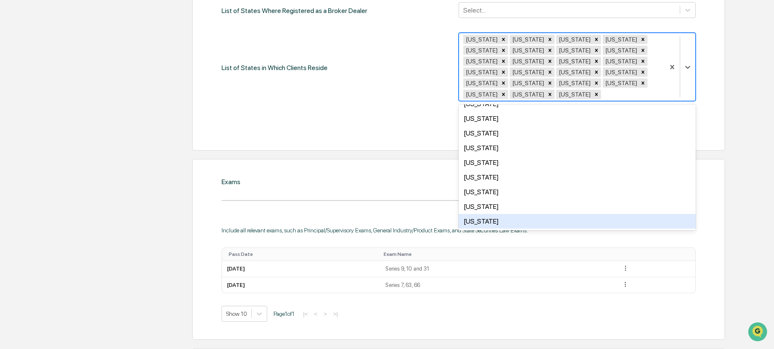
click at [492, 214] on div "Wyoming" at bounding box center [577, 221] width 237 height 15
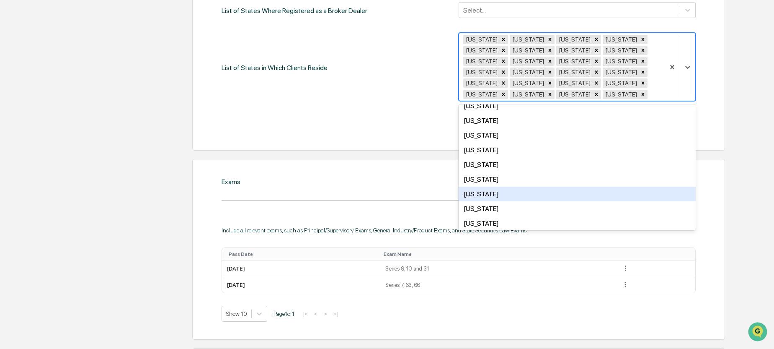
scroll to position [0, 0]
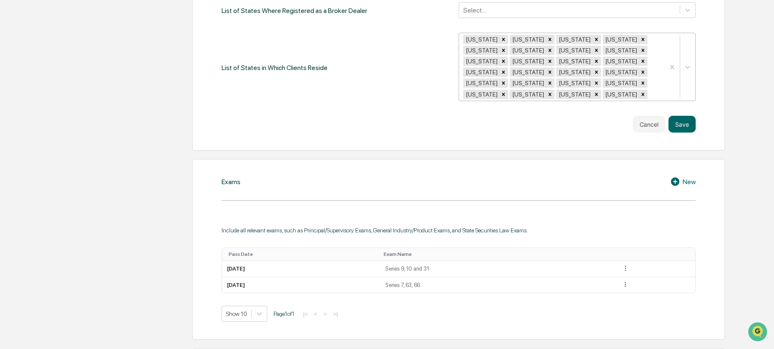
click at [429, 124] on div "Registration and Licensing CRD Number ******* ​ List of States Where Registered…" at bounding box center [458, 13] width 533 height 276
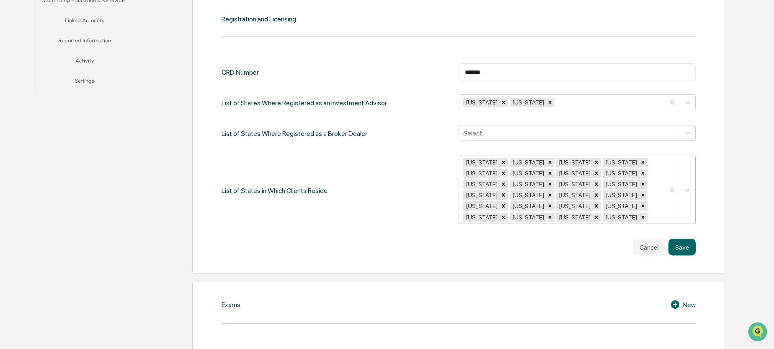
scroll to position [220, 0]
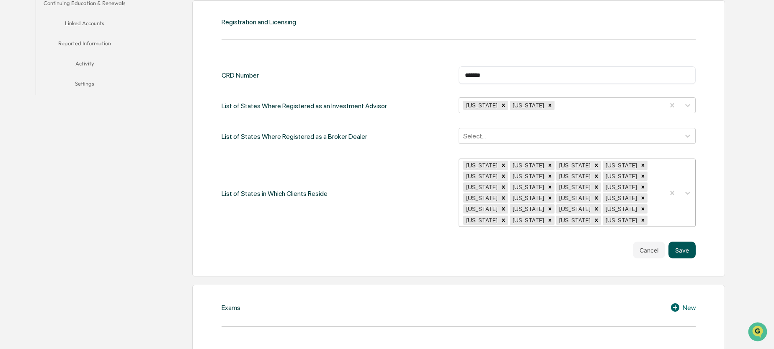
click at [687, 241] on button "Save" at bounding box center [682, 249] width 27 height 17
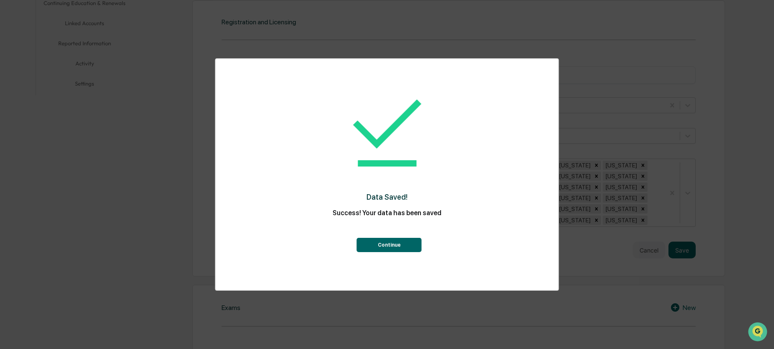
click at [401, 241] on button "Continue" at bounding box center [389, 245] width 65 height 14
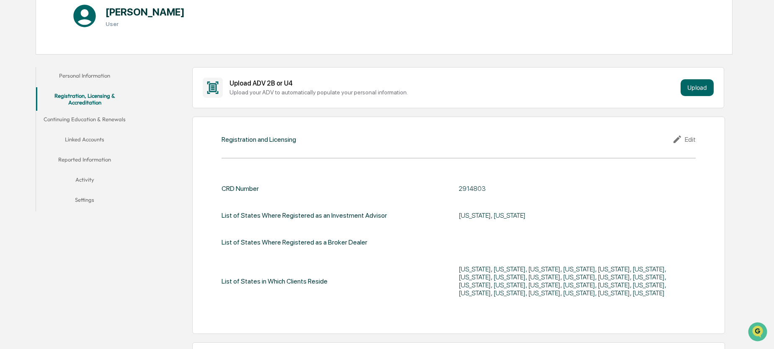
scroll to position [126, 0]
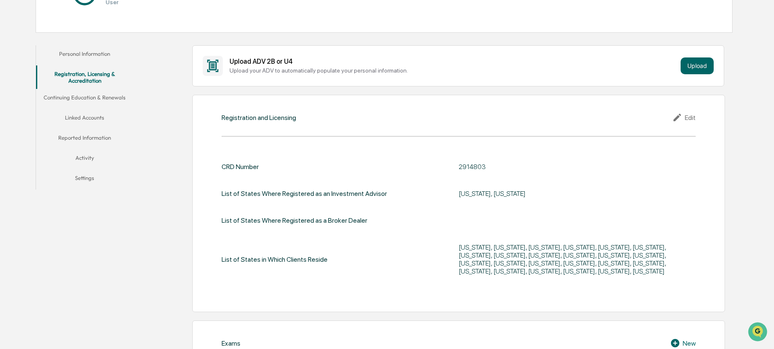
click at [82, 98] on button "Continuing Education & Renewals" at bounding box center [84, 99] width 97 height 20
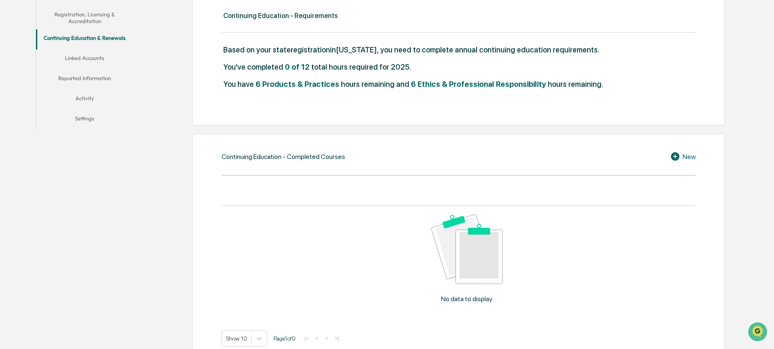
scroll to position [41, 0]
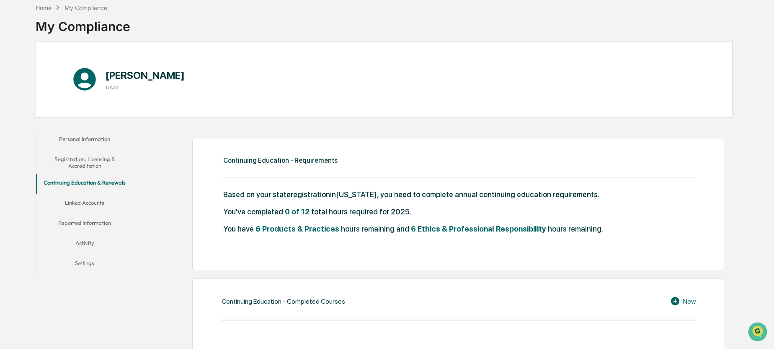
click at [85, 202] on button "Linked Accounts" at bounding box center [84, 204] width 97 height 20
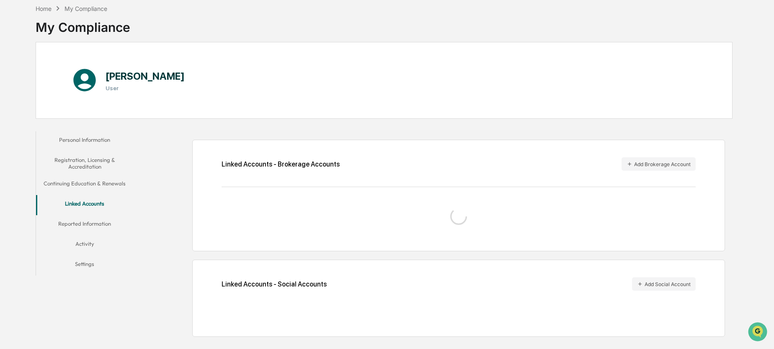
scroll to position [41, 0]
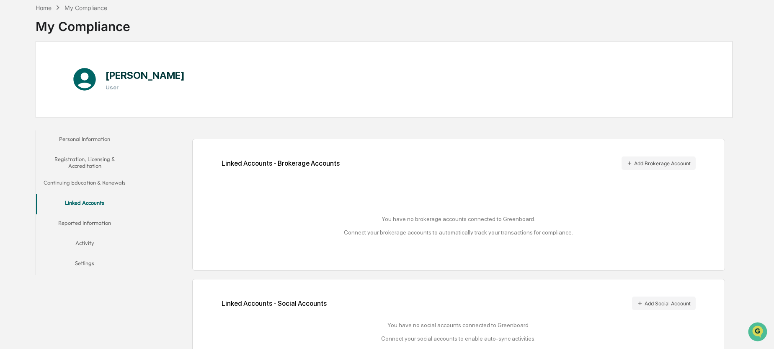
click at [93, 180] on button "Continuing Education & Renewals" at bounding box center [84, 184] width 97 height 20
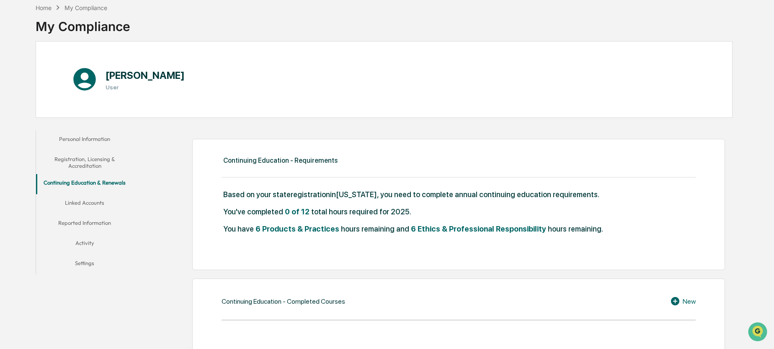
click at [88, 202] on button "Linked Accounts" at bounding box center [84, 204] width 97 height 20
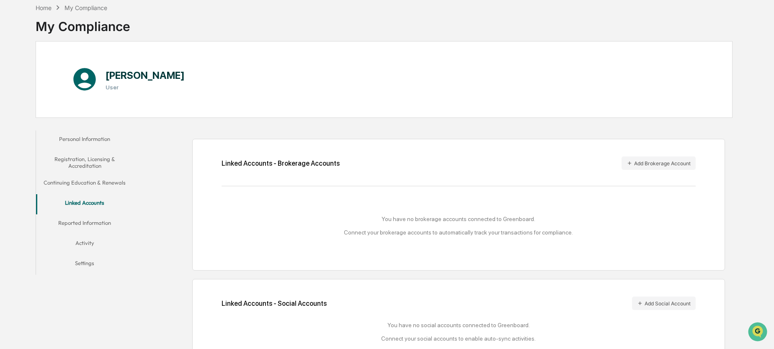
scroll to position [64, 0]
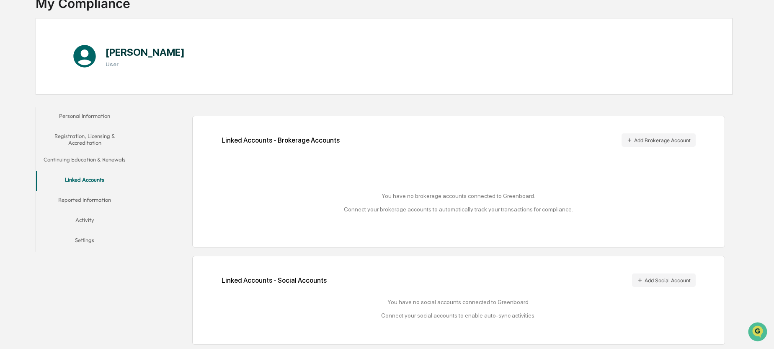
click at [85, 201] on button "Reported Information" at bounding box center [84, 201] width 97 height 20
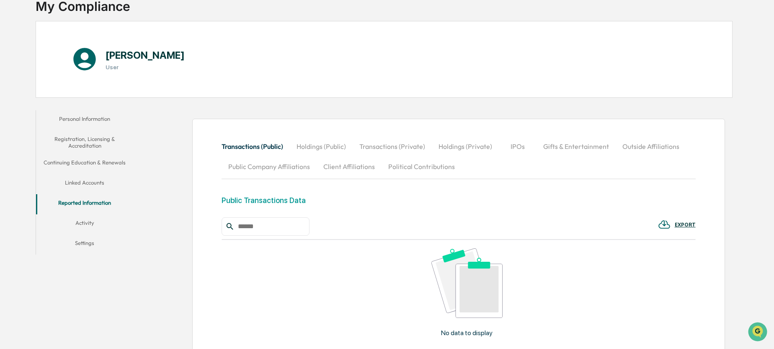
scroll to position [84, 0]
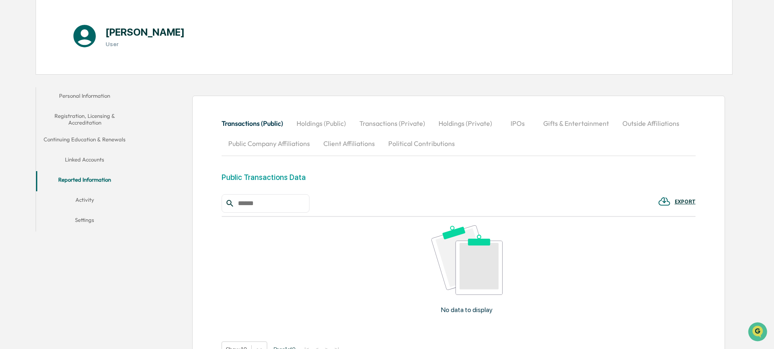
click at [85, 199] on button "Activity" at bounding box center [84, 201] width 97 height 20
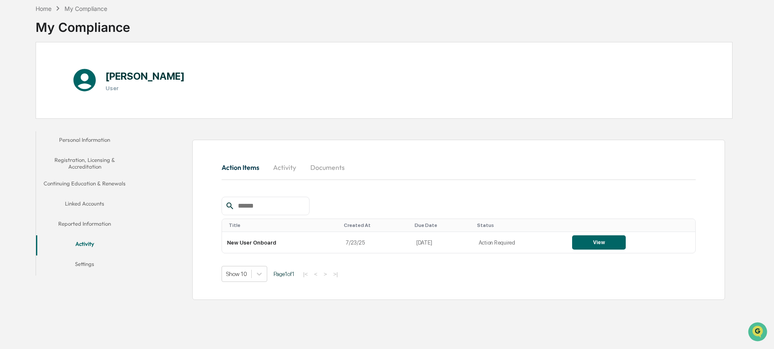
scroll to position [40, 0]
click at [80, 204] on button "Linked Accounts" at bounding box center [84, 205] width 97 height 20
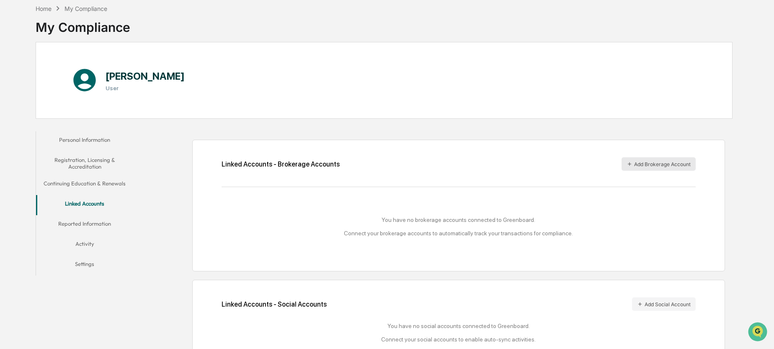
click at [660, 163] on button "Add Brokerage Account" at bounding box center [659, 163] width 74 height 13
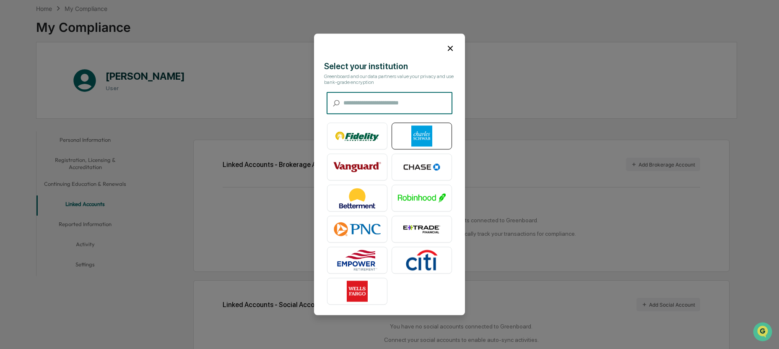
click at [421, 130] on img at bounding box center [422, 136] width 48 height 21
click at [444, 49] on div at bounding box center [389, 45] width 151 height 23
click at [451, 49] on icon at bounding box center [450, 48] width 5 height 5
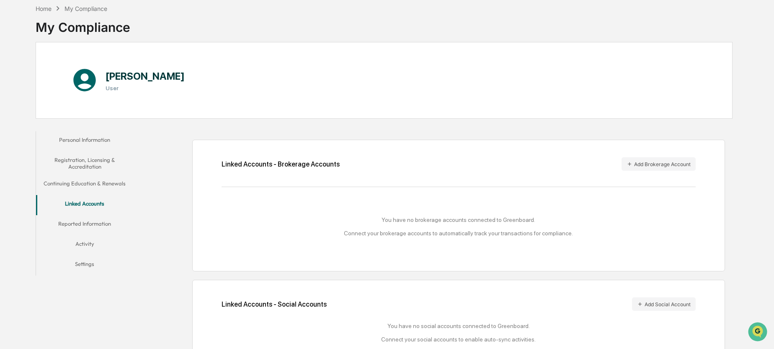
click at [89, 243] on button "Activity" at bounding box center [84, 245] width 97 height 20
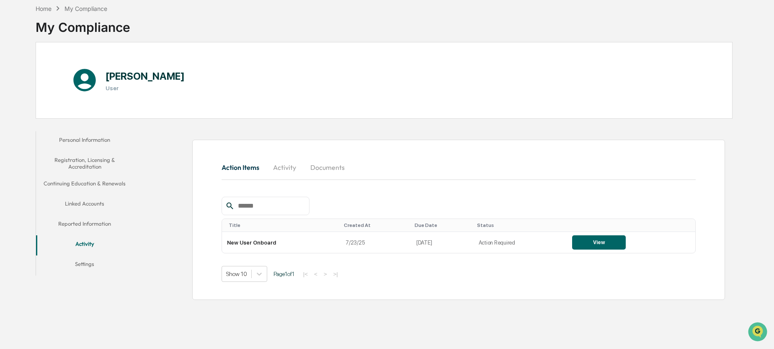
click at [88, 264] on button "Settings" at bounding box center [84, 265] width 97 height 20
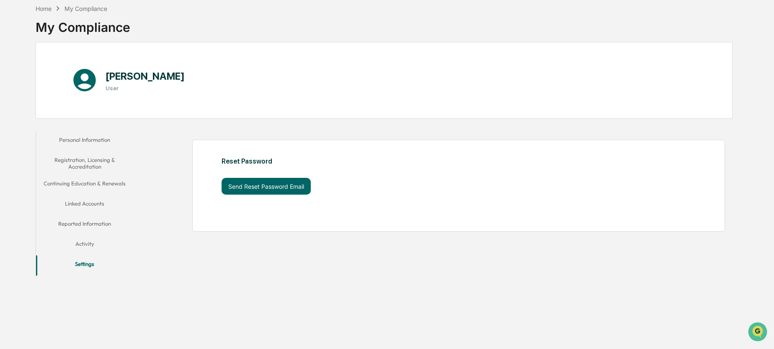
click at [90, 244] on button "Activity" at bounding box center [84, 245] width 97 height 20
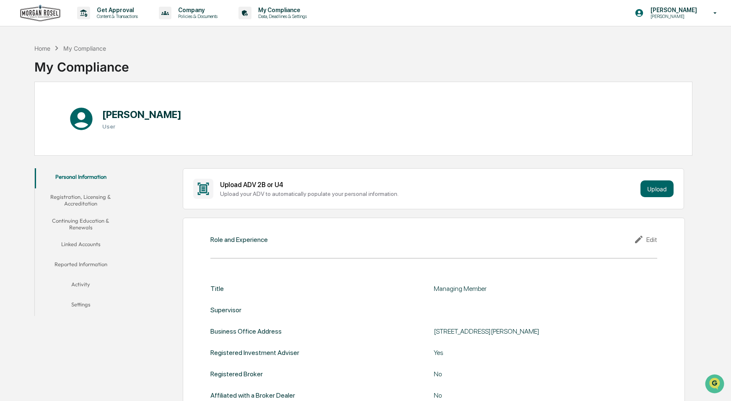
click at [86, 243] on button "Linked Accounts" at bounding box center [81, 246] width 92 height 20
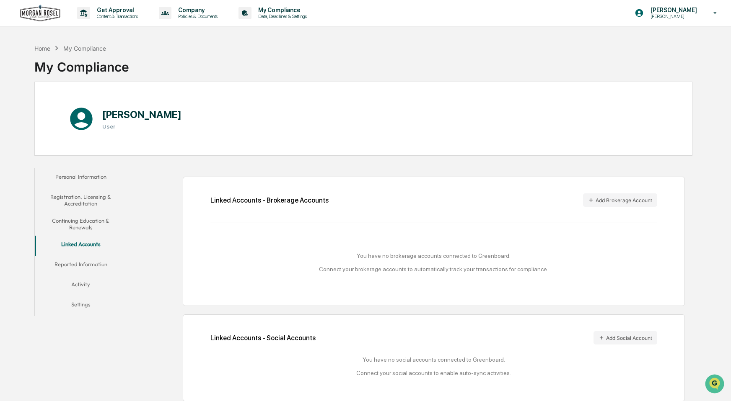
click at [81, 223] on button "Continuing Education & Renewals" at bounding box center [81, 224] width 92 height 24
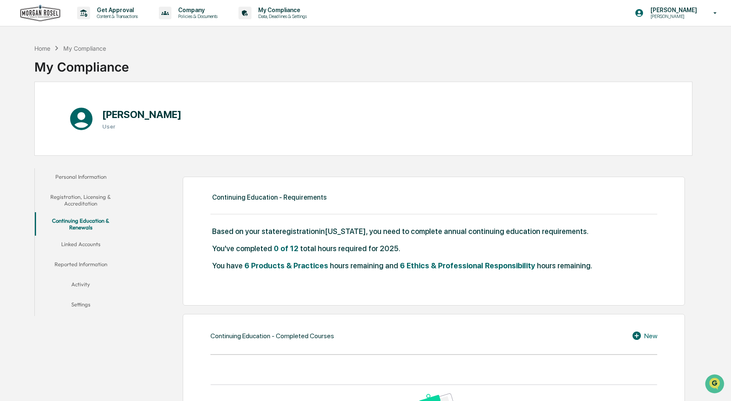
click at [90, 202] on button "Registration, Licensing & Accreditation" at bounding box center [81, 201] width 92 height 24
